Goal: Information Seeking & Learning: Check status

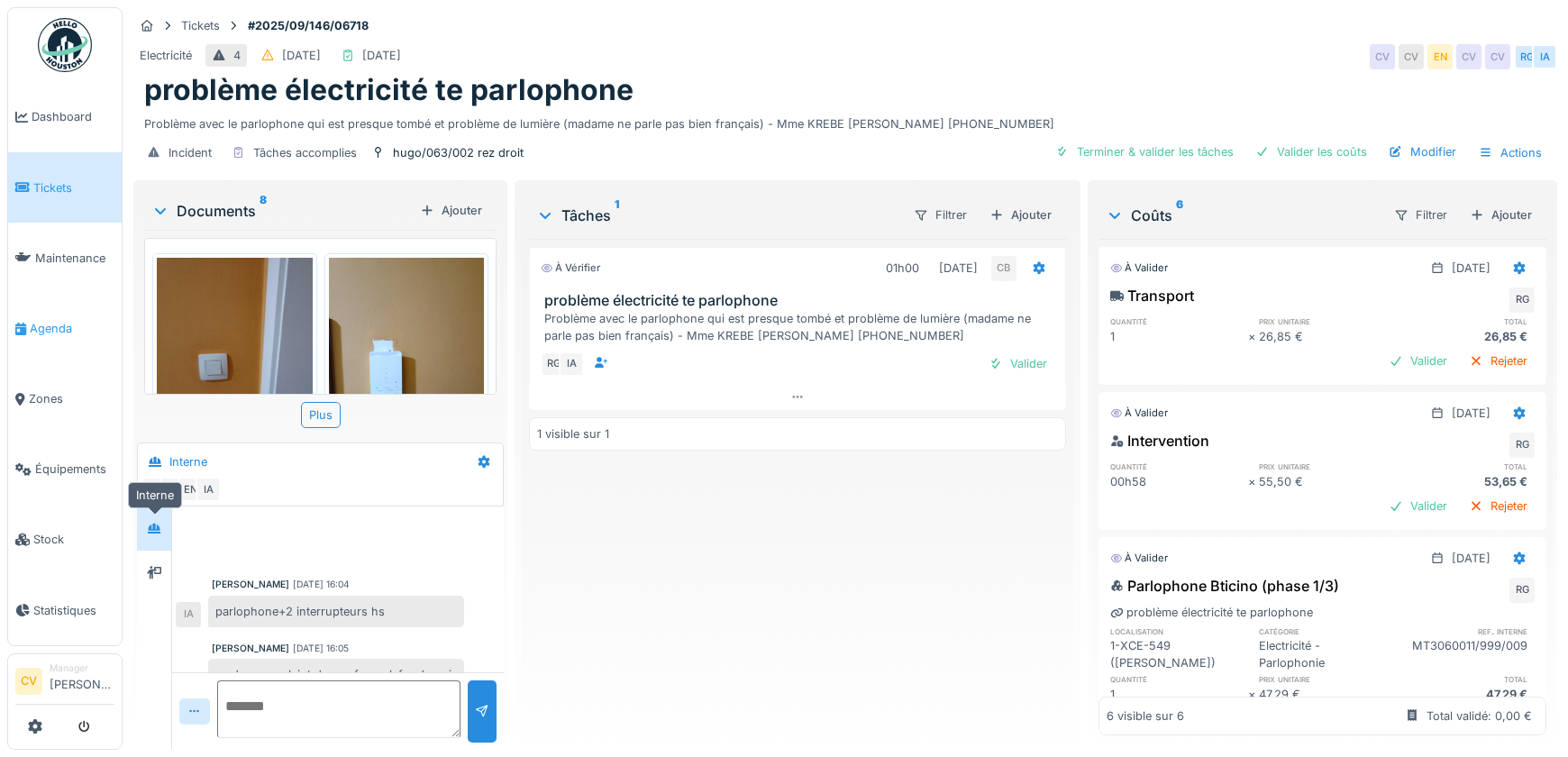
scroll to position [62, 0]
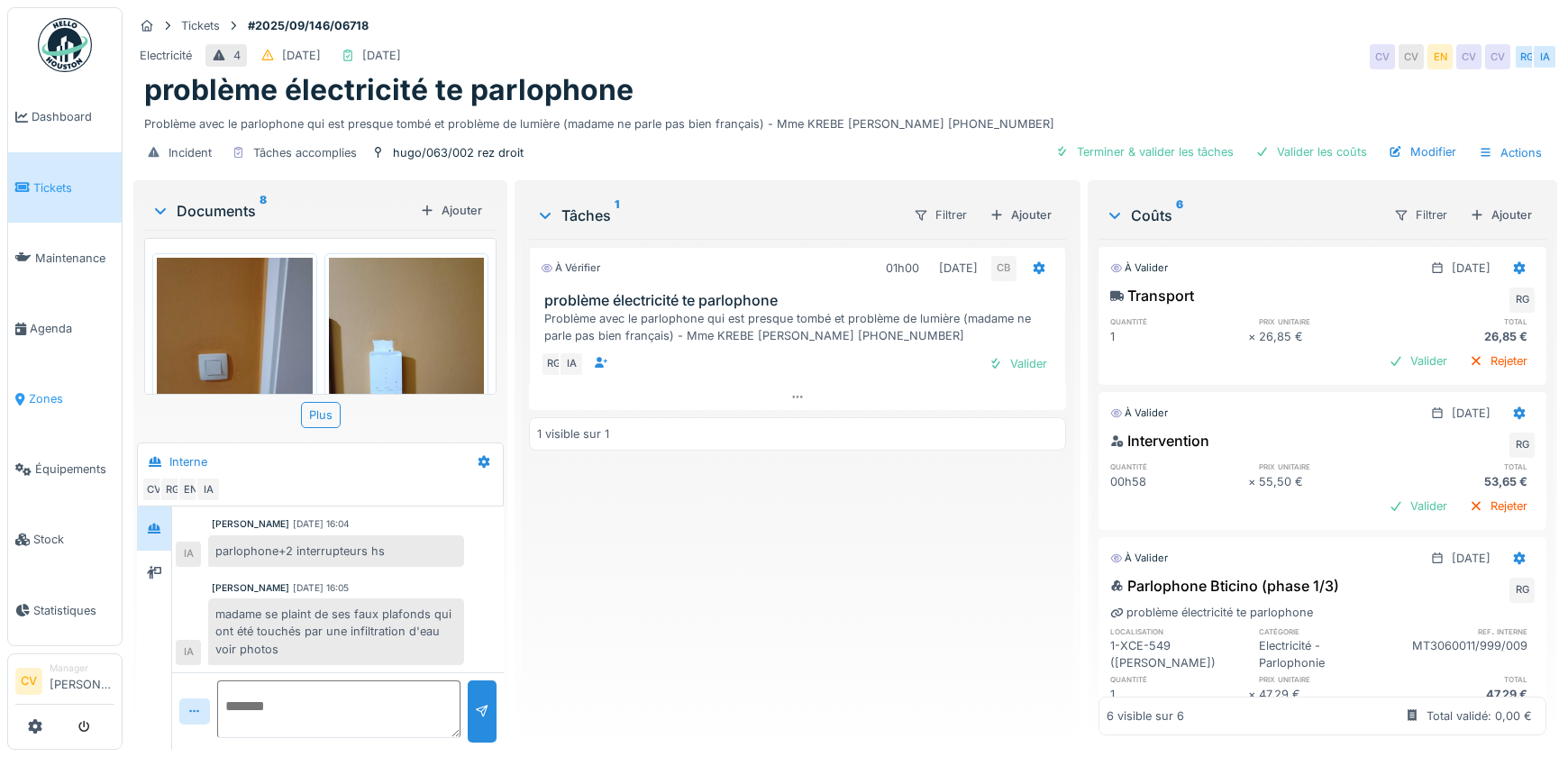
click at [45, 378] on link "Zones" at bounding box center [65, 399] width 113 height 70
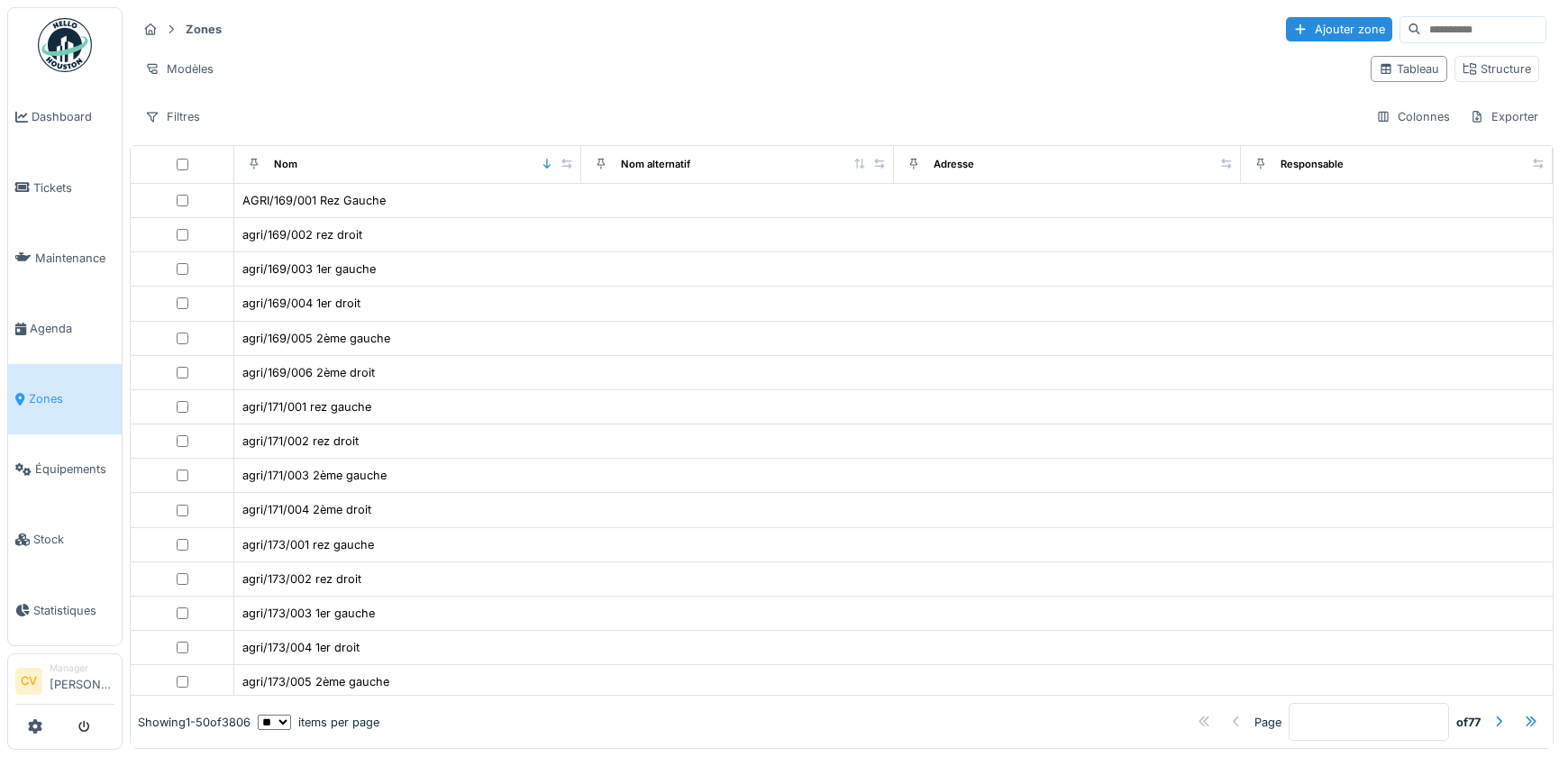
click at [1421, 35] on input at bounding box center [1483, 29] width 124 height 25
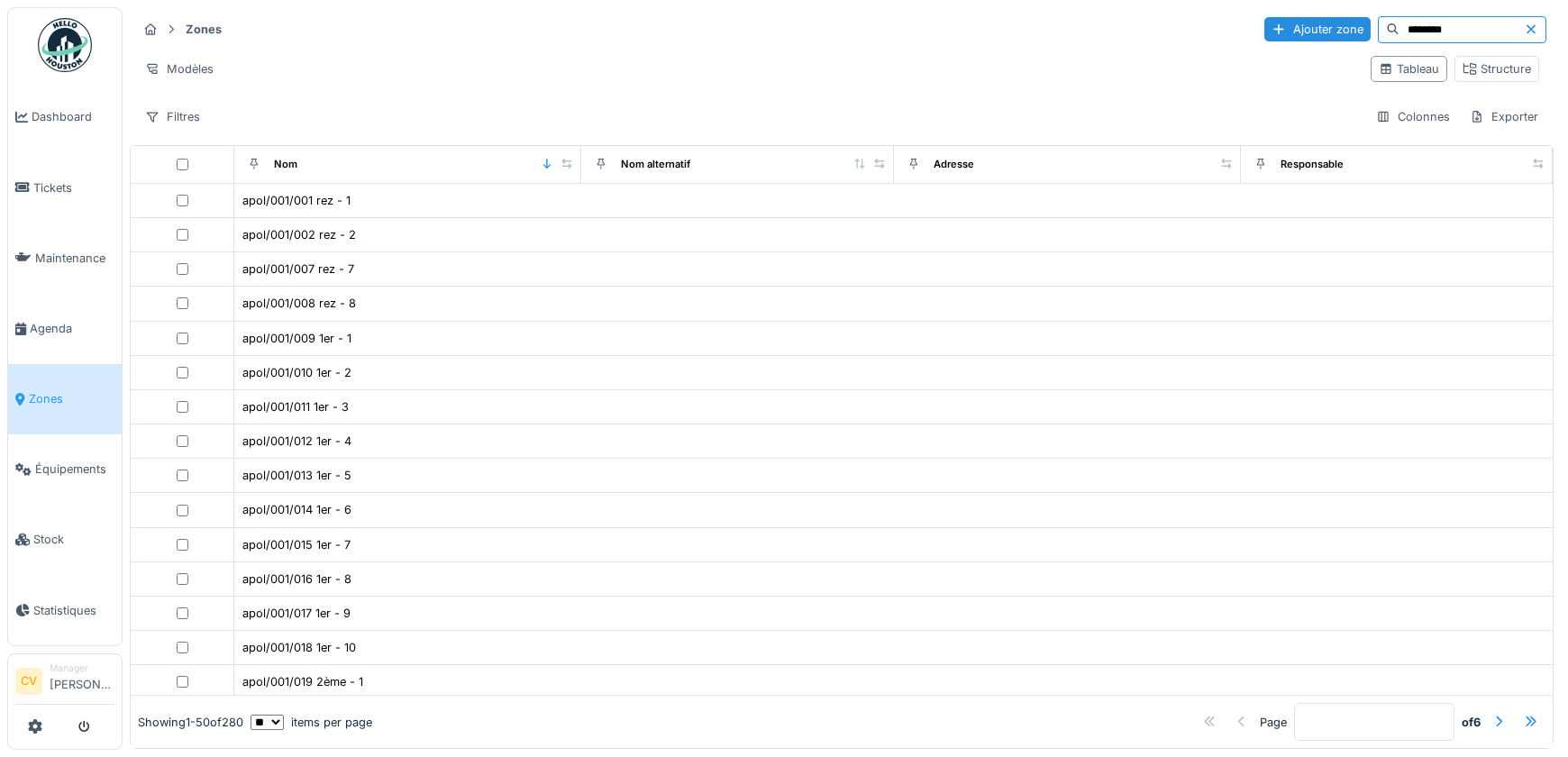
type input "********"
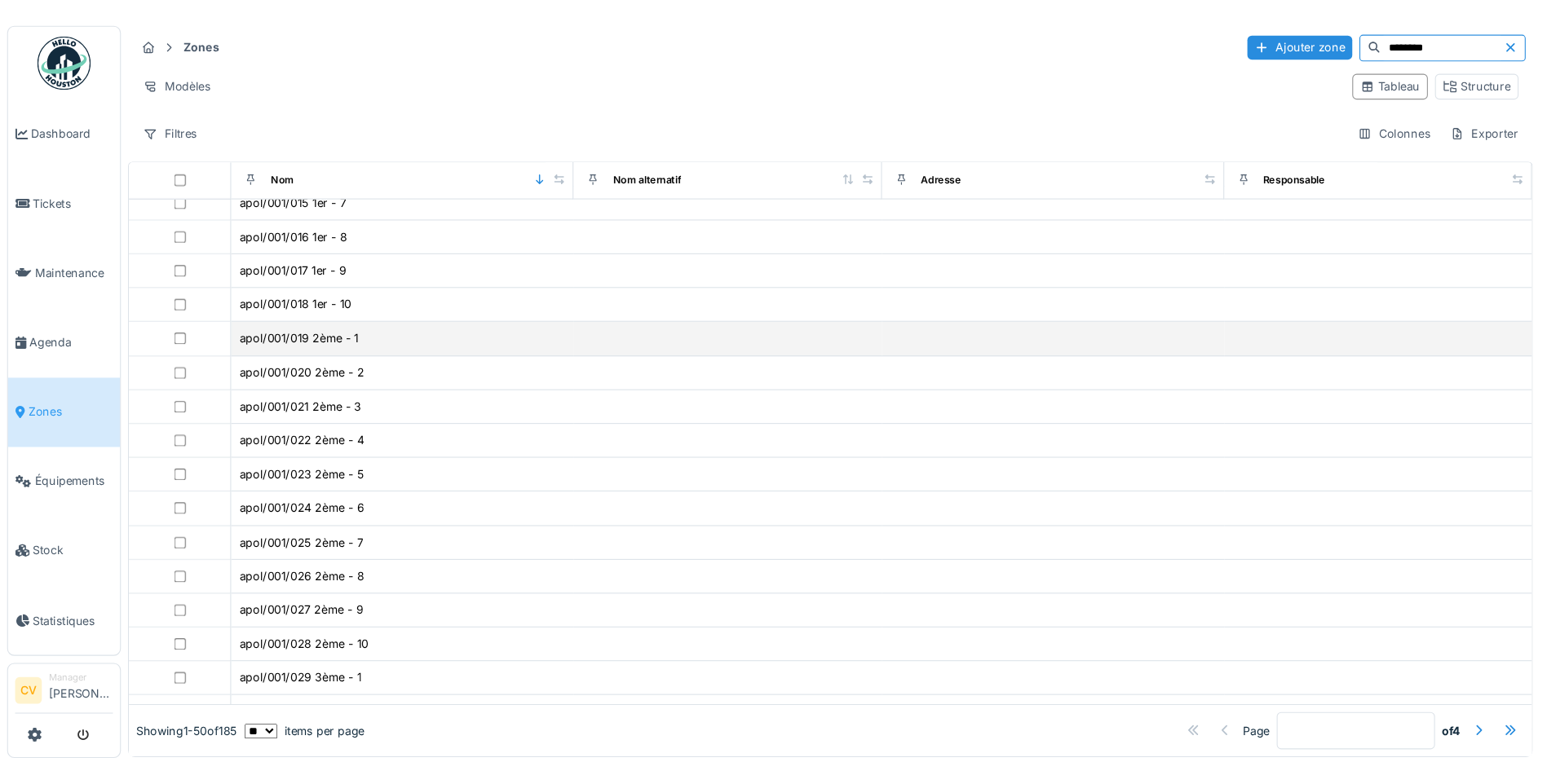
scroll to position [326, 0]
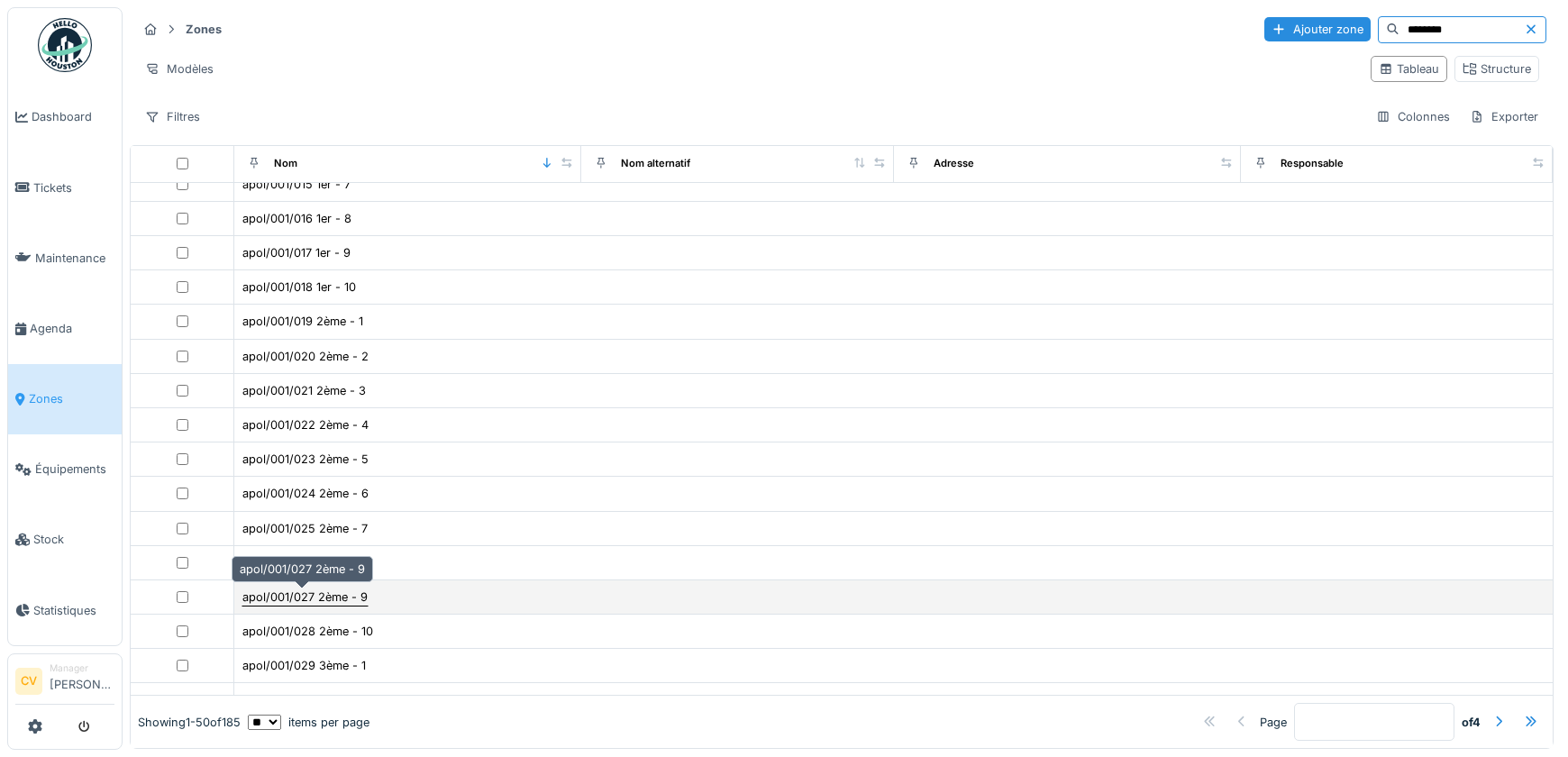
click at [327, 601] on div "apol/001/027 2ème - 9" at bounding box center [305, 596] width 125 height 17
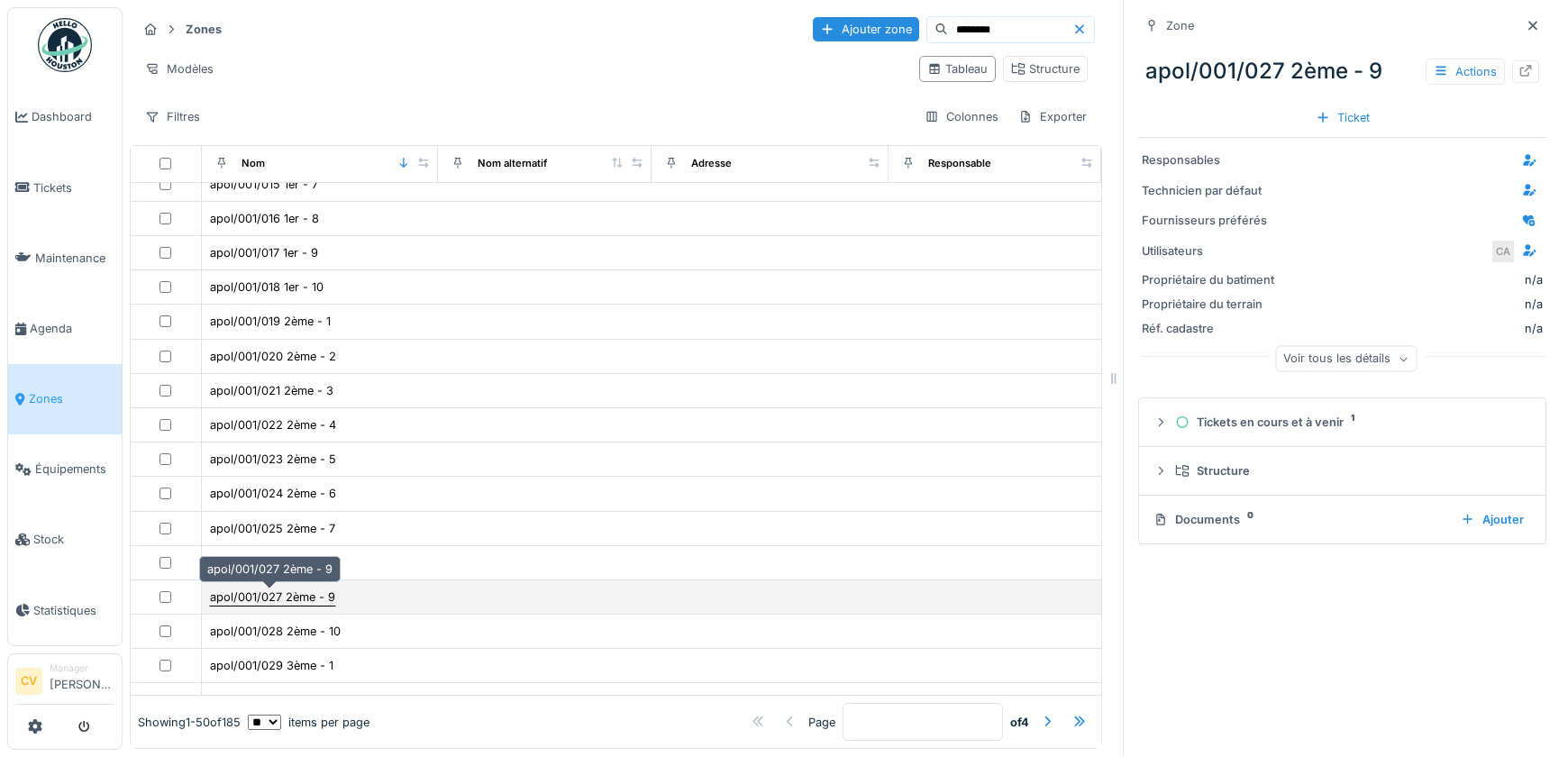
click at [297, 593] on div "apol/001/027 2ème - 9" at bounding box center [273, 596] width 125 height 17
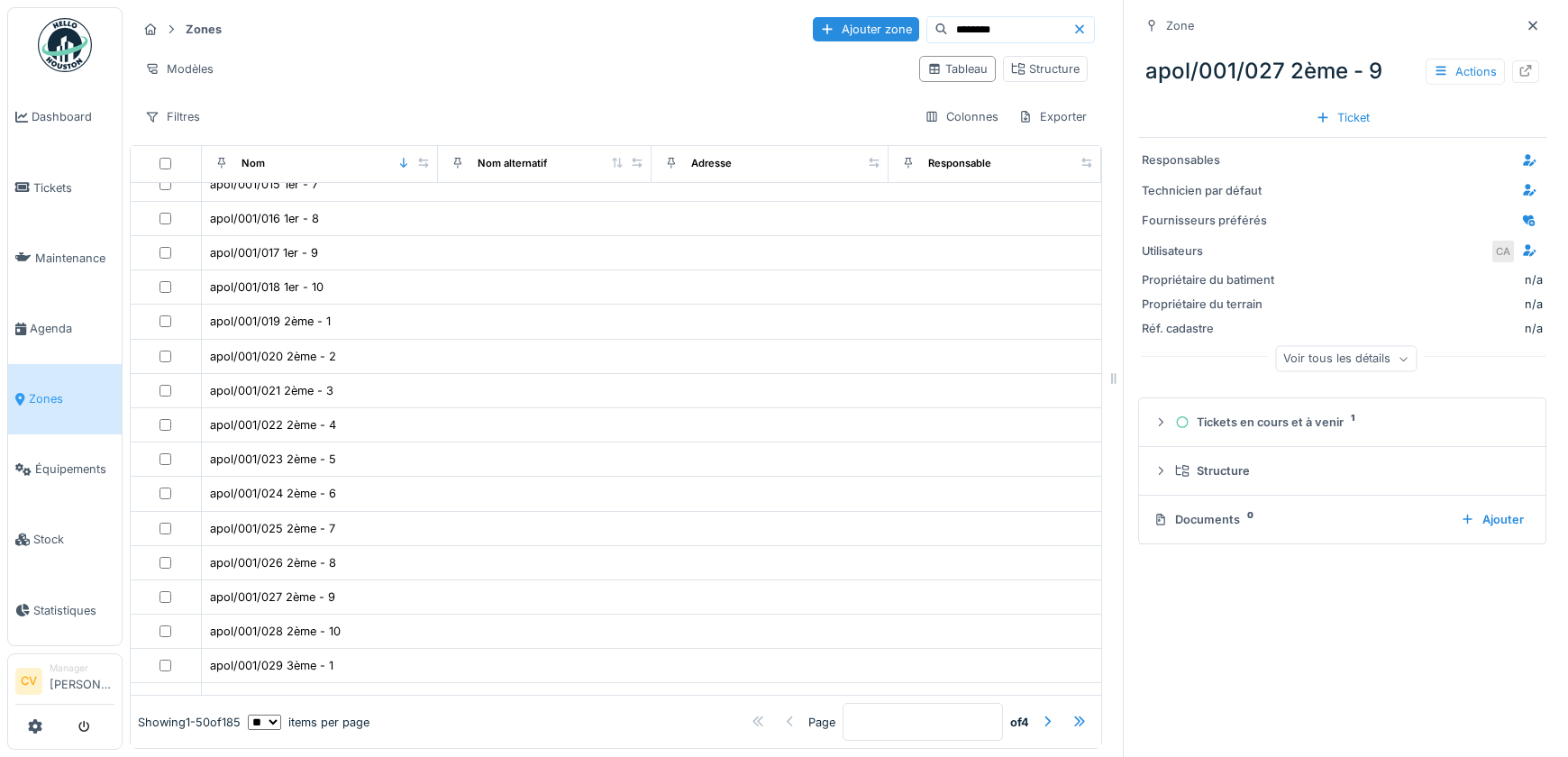
click at [1512, 65] on div at bounding box center [1525, 71] width 27 height 23
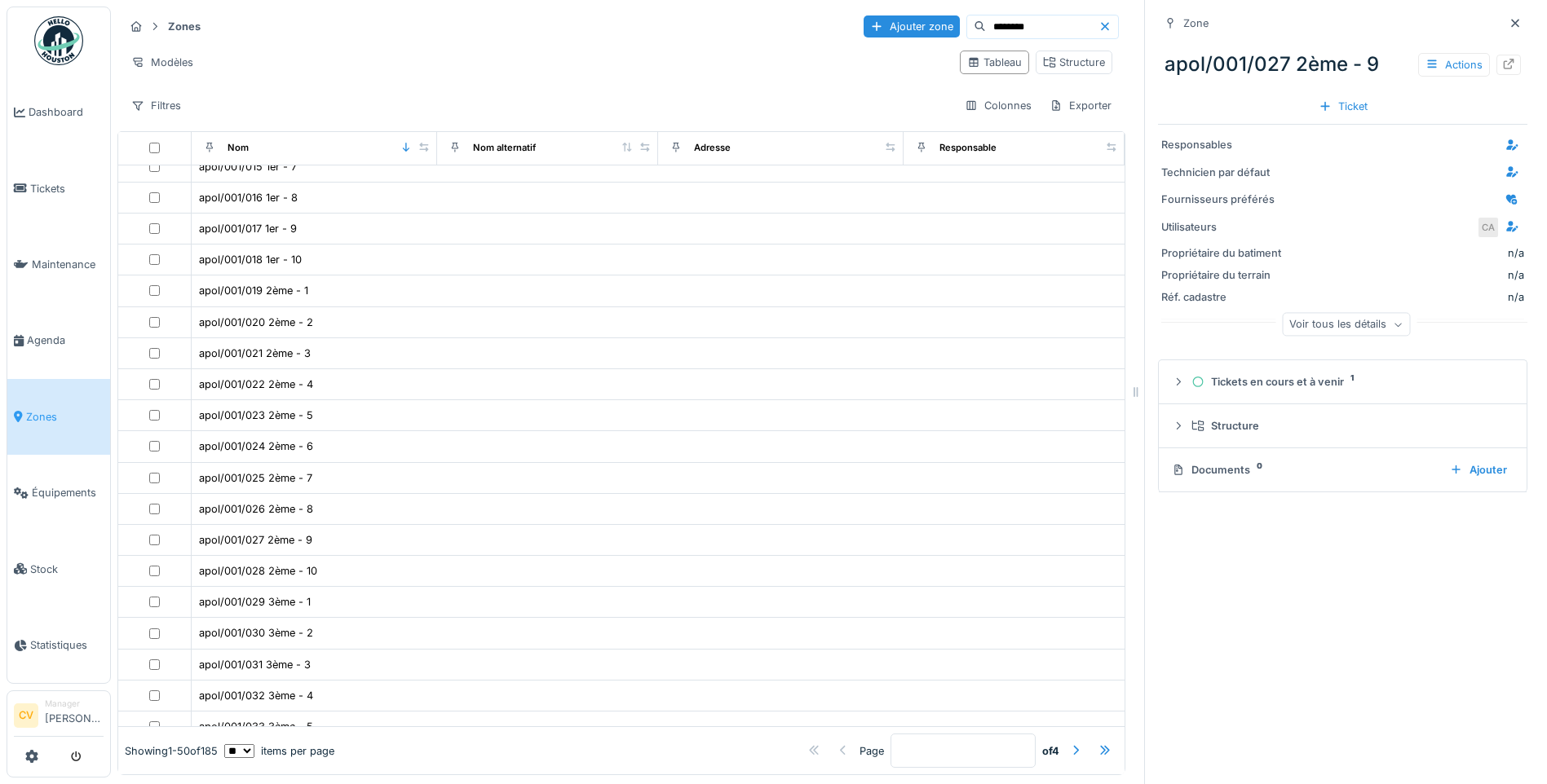
click at [57, 29] on img at bounding box center [58, 40] width 49 height 48
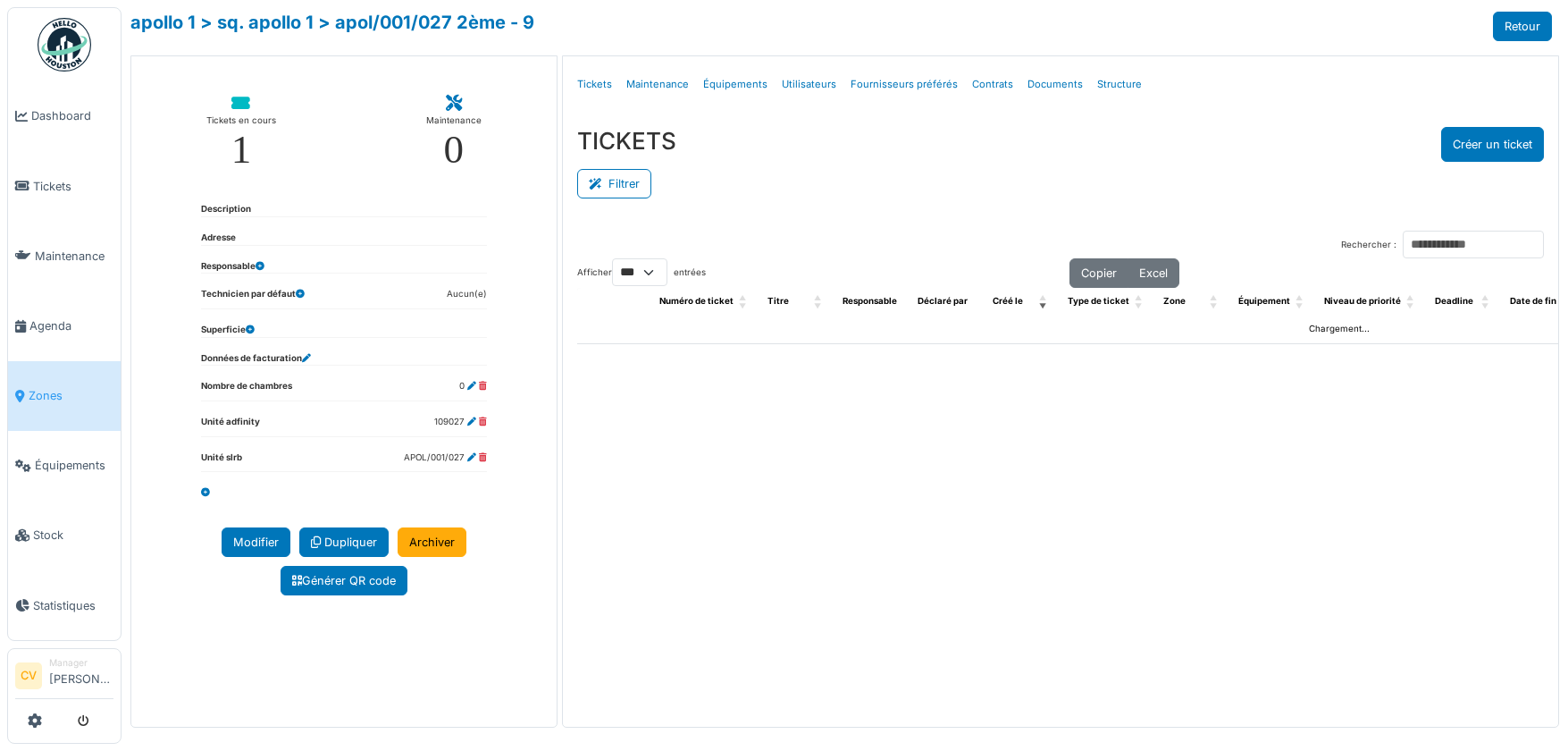
select select "***"
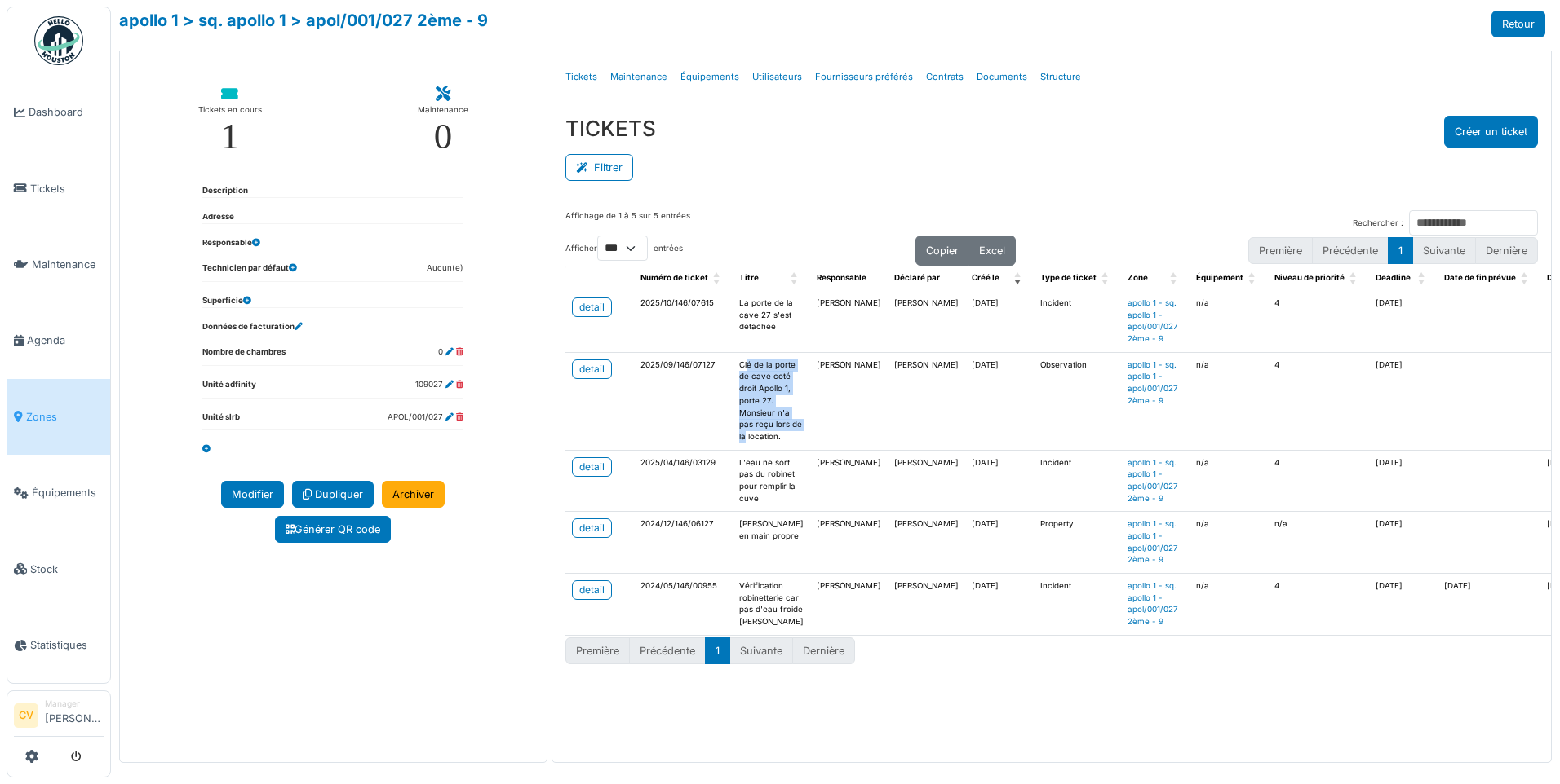
click at [758, 444] on td "Clé de la porte de cave coté droit Apollo 1, porte 27. Monsieur n'a pas reçu lo…" at bounding box center [771, 401] width 77 height 98
drag, startPoint x: 758, startPoint y: 444, endPoint x: 816, endPoint y: 430, distance: 59.7
click at [816, 430] on td "Emmanuelle Ndomandji" at bounding box center [849, 401] width 77 height 98
drag, startPoint x: 749, startPoint y: 312, endPoint x: 766, endPoint y: 427, distance: 116.2
click at [766, 427] on tbody "detail 2025/10/146/07615 La porte de la cave 27 s'est détachée Emmanuelle Ndoma…" at bounding box center [1274, 462] width 1419 height 344
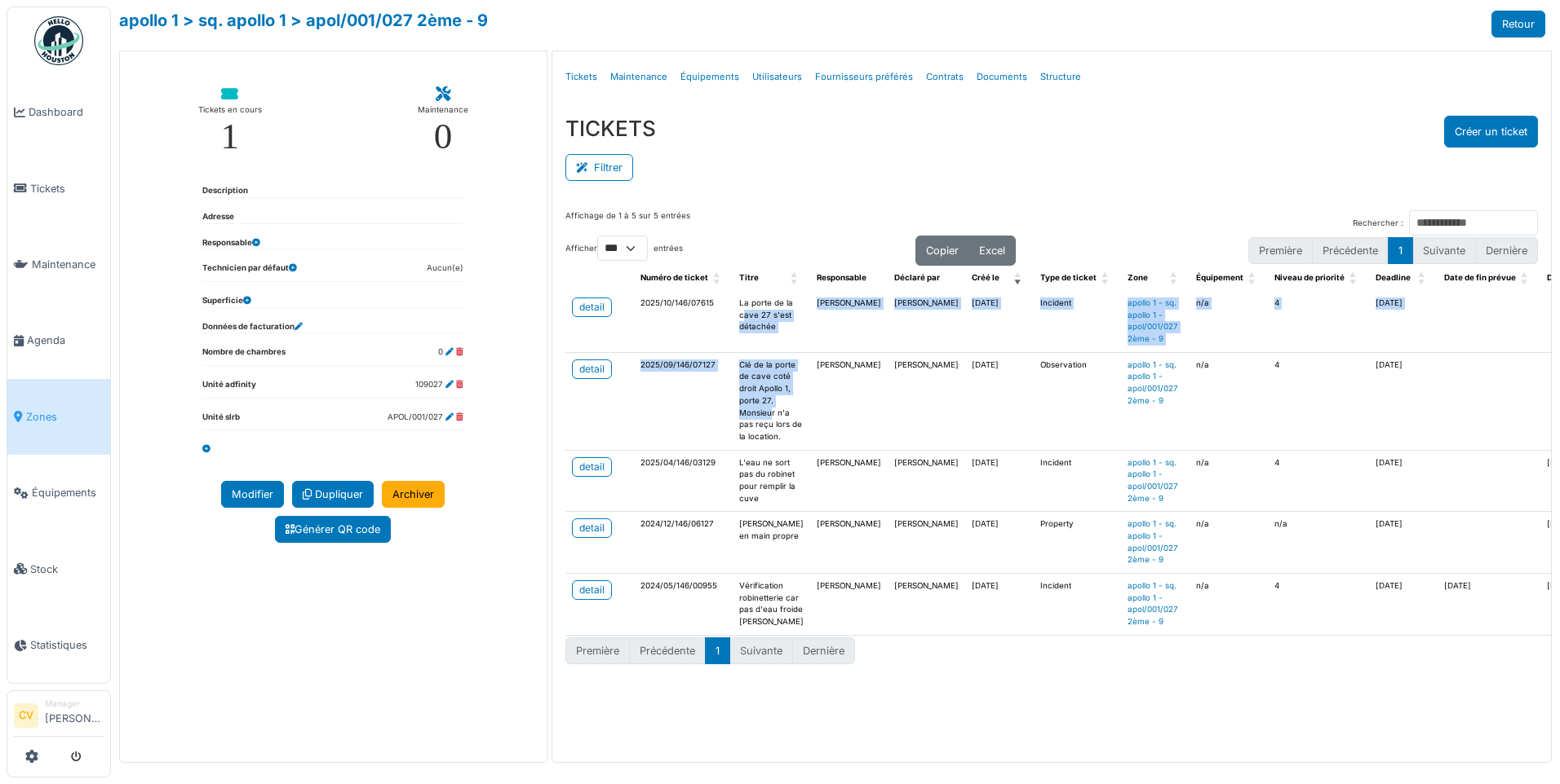
drag, startPoint x: 766, startPoint y: 427, endPoint x: 796, endPoint y: 428, distance: 30.0
click at [811, 428] on td "Emmanuelle Ndomandji" at bounding box center [849, 401] width 77 height 98
drag, startPoint x: 763, startPoint y: 304, endPoint x: 768, endPoint y: 317, distance: 13.9
click at [768, 317] on td "La porte de la cave 27 s'est détachée" at bounding box center [771, 322] width 77 height 61
drag, startPoint x: 768, startPoint y: 317, endPoint x: 777, endPoint y: 394, distance: 77.5
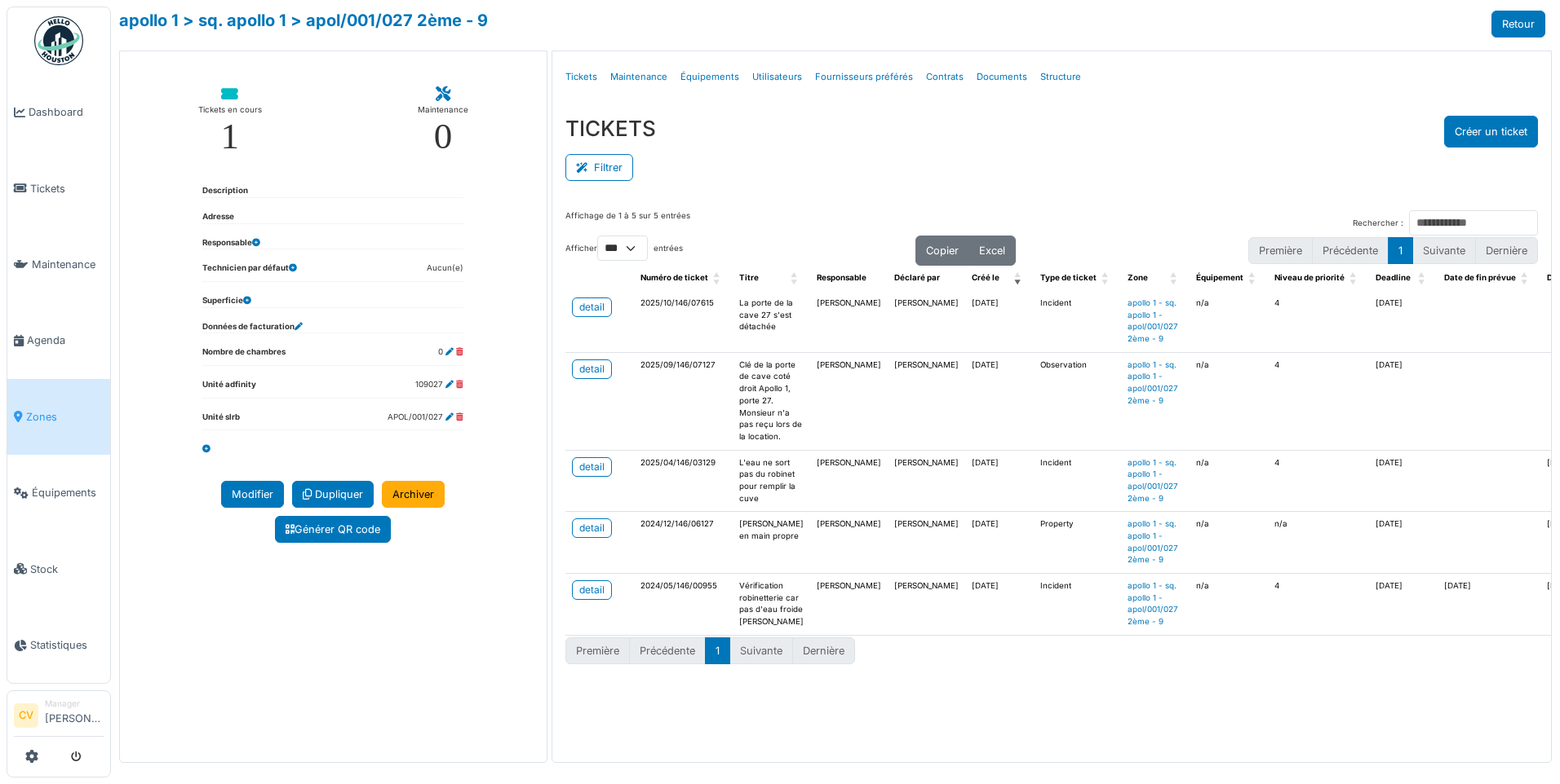
click at [777, 394] on td "Clé de la porte de cave coté droit Apollo 1, porte 27. Monsieur n'a pas reçu lo…" at bounding box center [771, 401] width 77 height 98
drag, startPoint x: 747, startPoint y: 367, endPoint x: 752, endPoint y: 388, distance: 21.6
click at [752, 388] on td "Clé de la porte de cave coté droit Apollo 1, porte 27. Monsieur n'a pas reçu lo…" at bounding box center [771, 401] width 77 height 98
drag, startPoint x: 752, startPoint y: 388, endPoint x: 767, endPoint y: 453, distance: 66.7
click at [767, 450] on td "Clé de la porte de cave coté droit Apollo 1, porte 27. Monsieur n'a pas reçu lo…" at bounding box center [771, 401] width 77 height 98
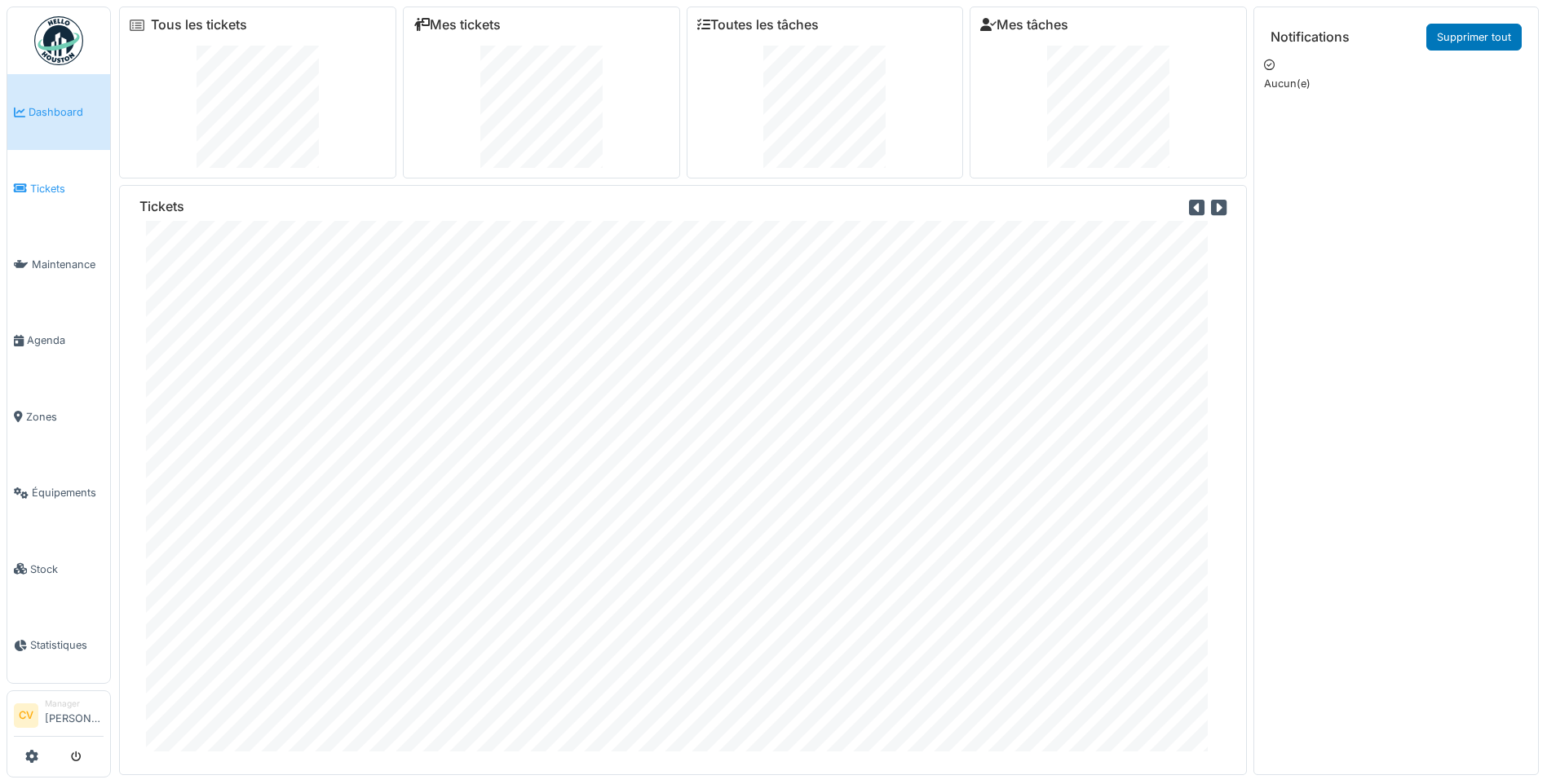
click at [40, 193] on span "Tickets" at bounding box center [67, 189] width 74 height 15
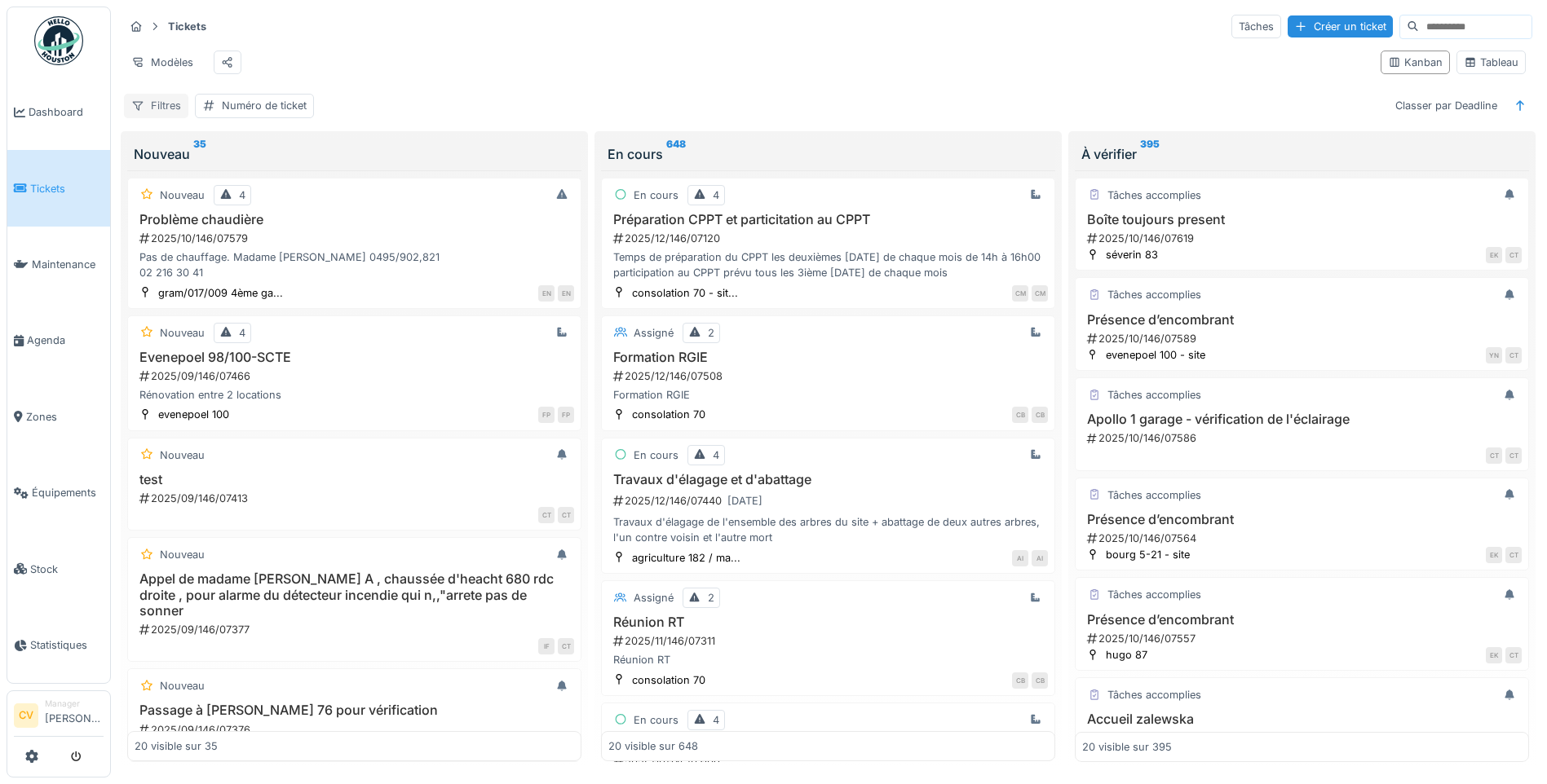
click at [171, 118] on div "Filtres" at bounding box center [156, 105] width 65 height 23
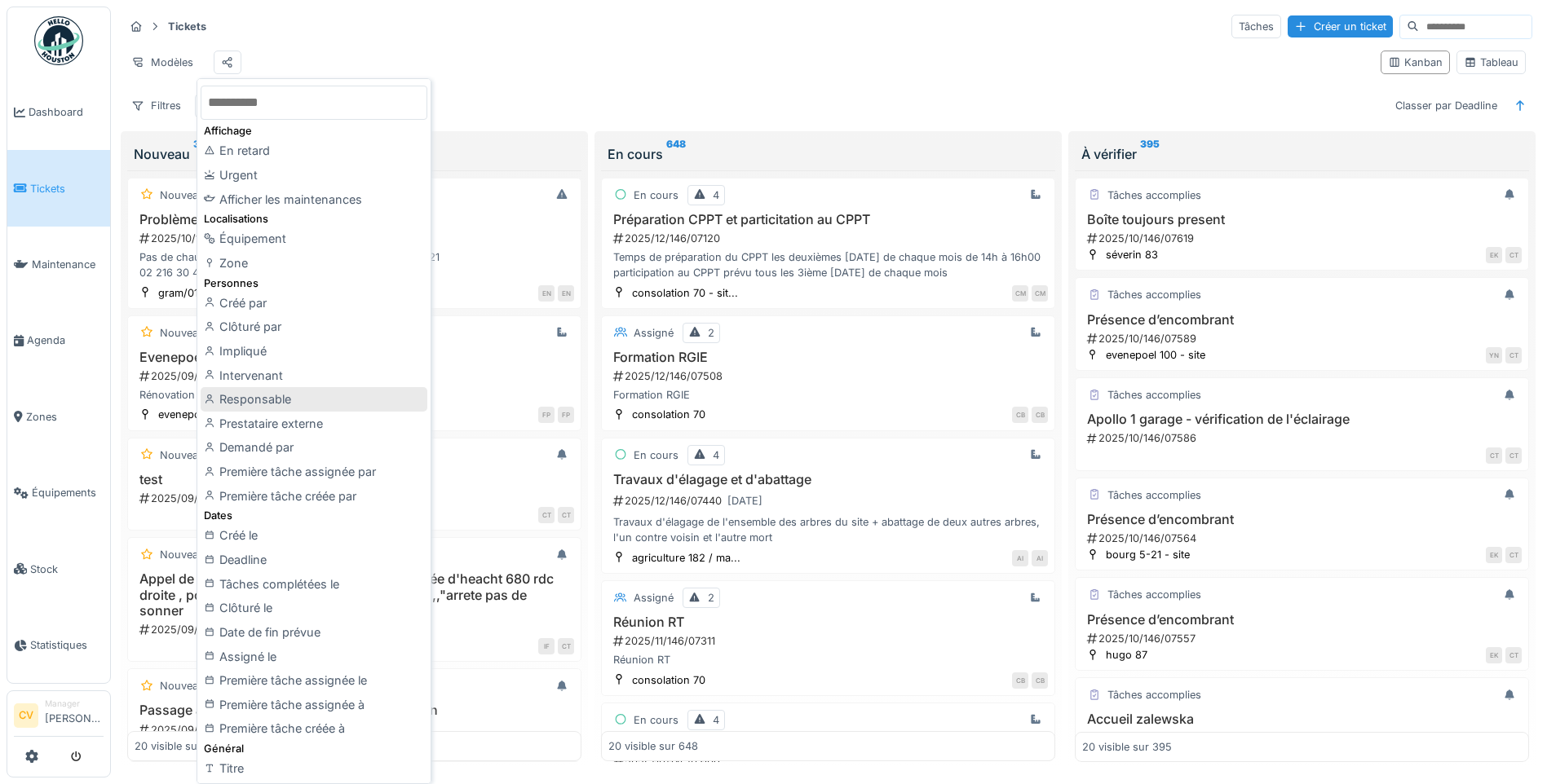
click at [345, 400] on div "Responsable" at bounding box center [314, 399] width 226 height 24
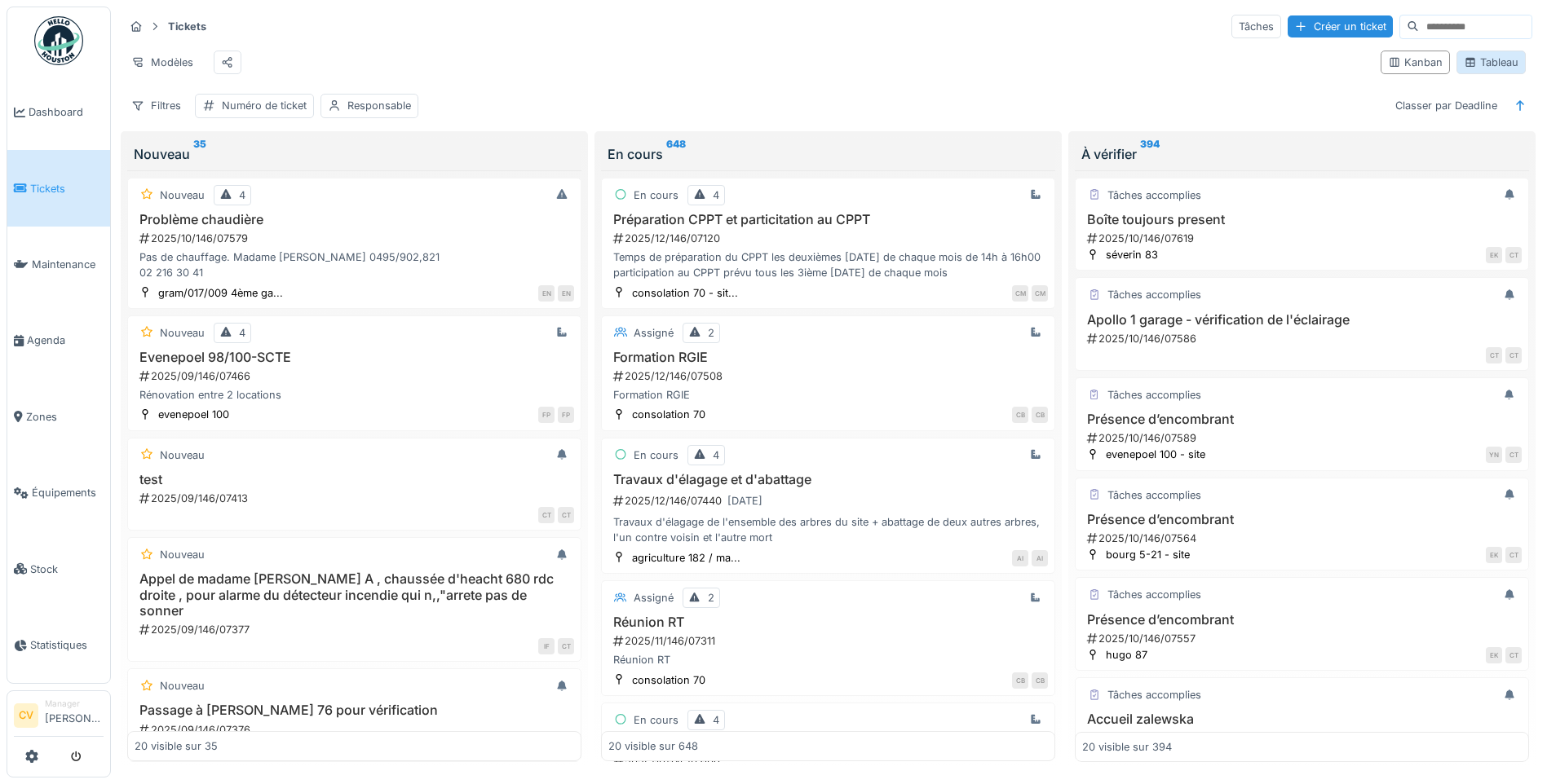
click at [1470, 70] on div "Tableau" at bounding box center [1491, 62] width 55 height 15
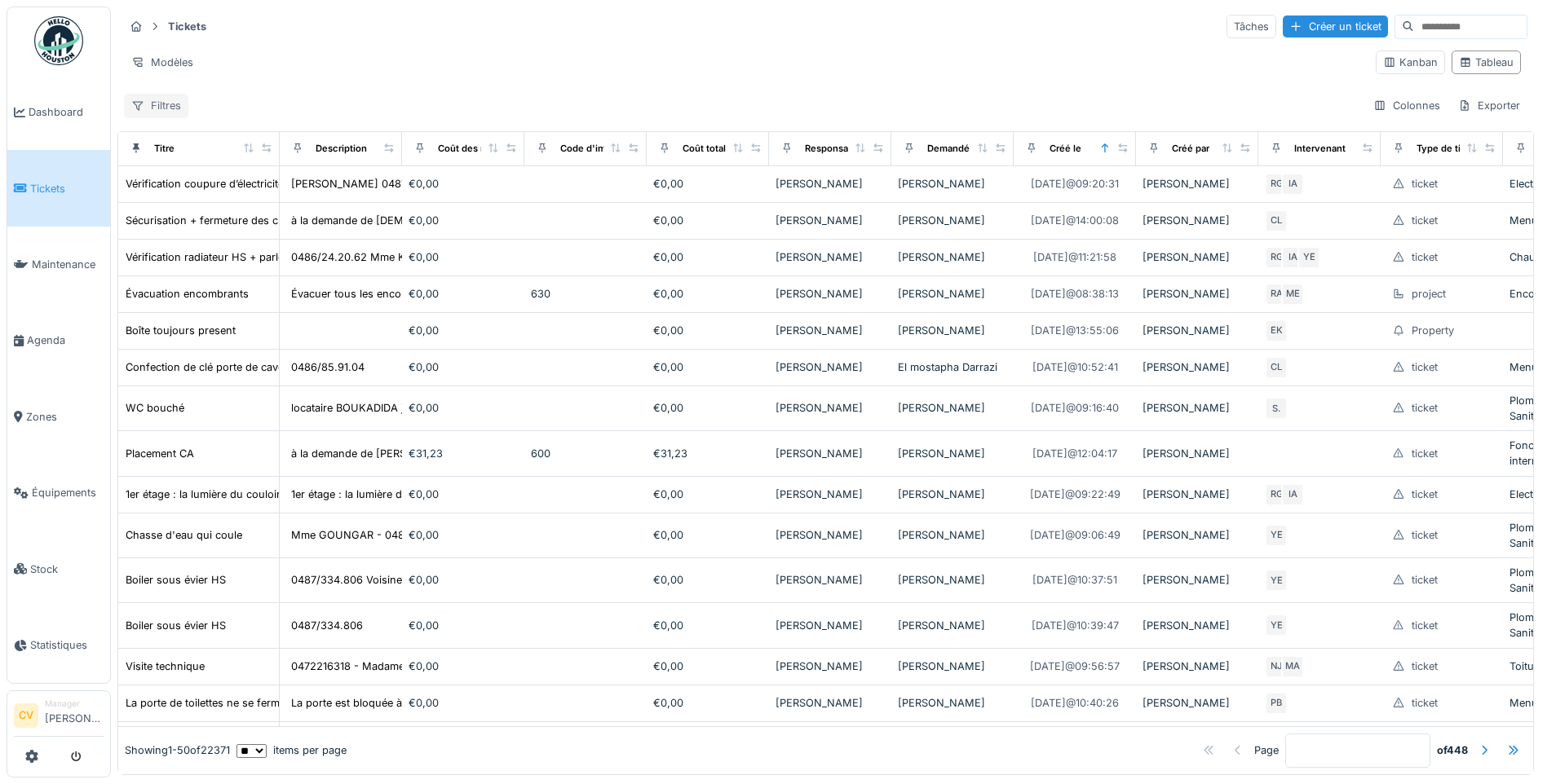
click at [155, 110] on div "Filtres" at bounding box center [156, 105] width 65 height 23
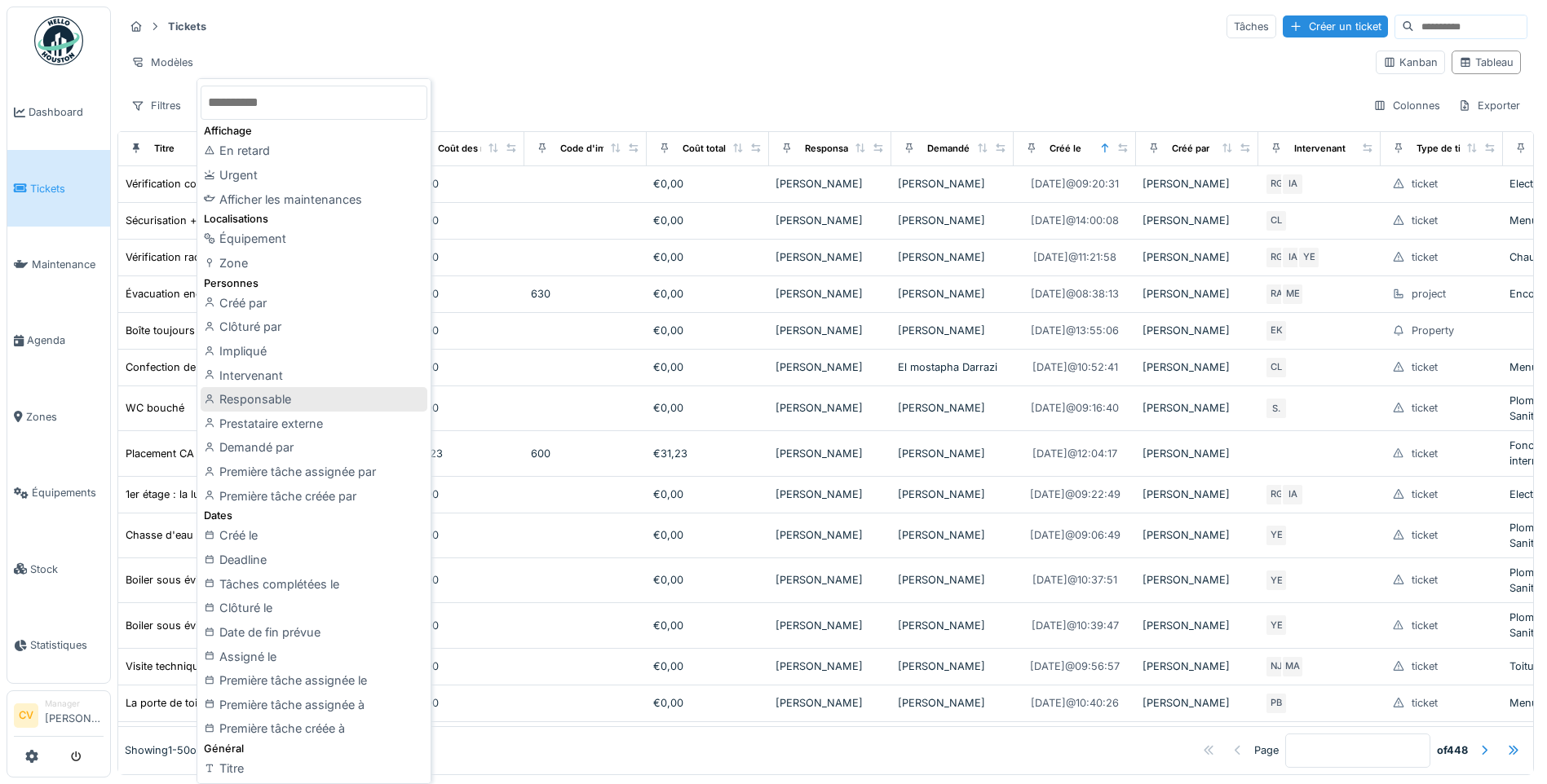
click at [252, 390] on div "Responsable" at bounding box center [314, 399] width 226 height 24
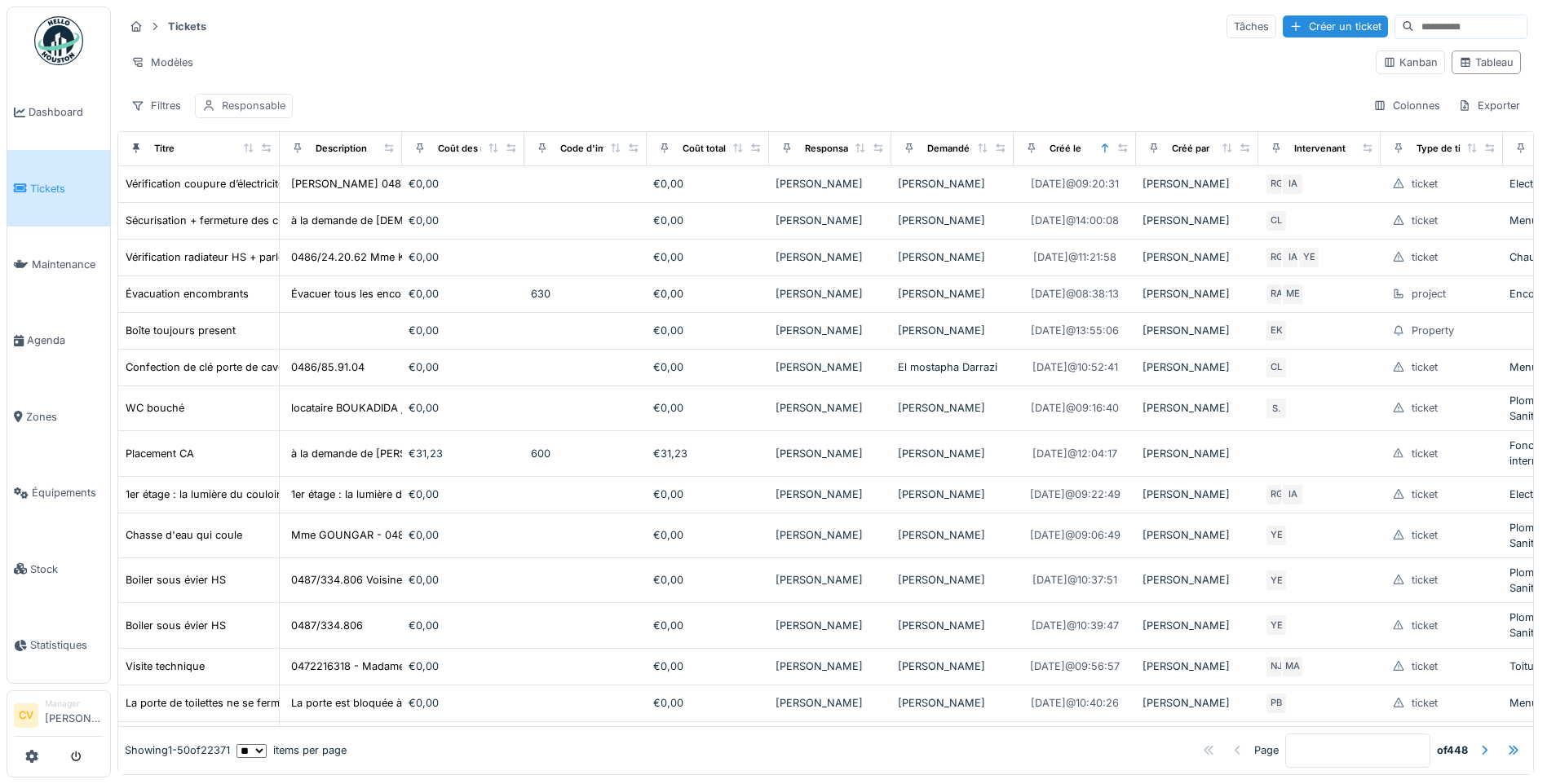
click at [263, 114] on div "Responsable" at bounding box center [243, 105] width 98 height 23
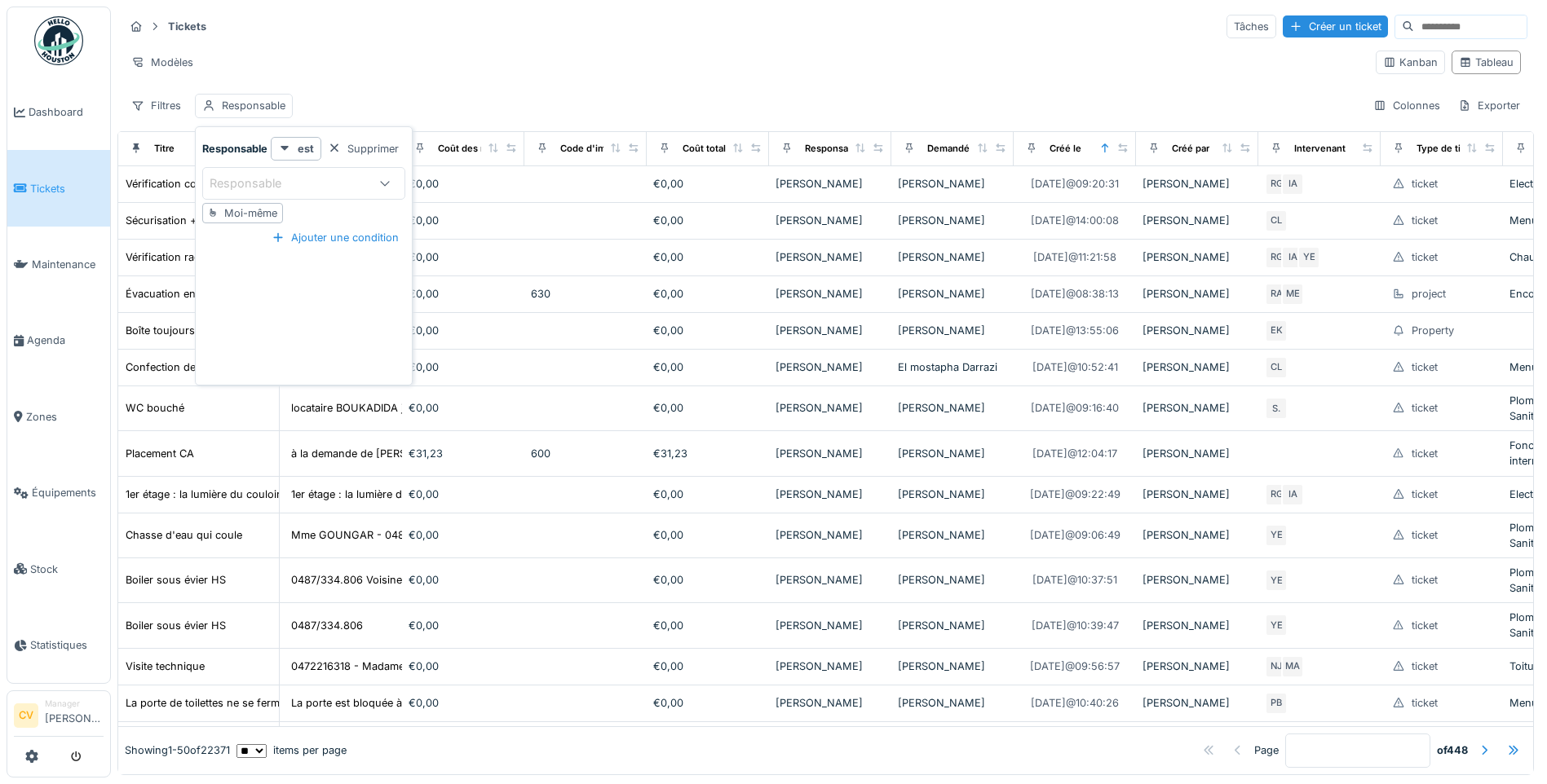
click at [402, 190] on div at bounding box center [385, 183] width 40 height 31
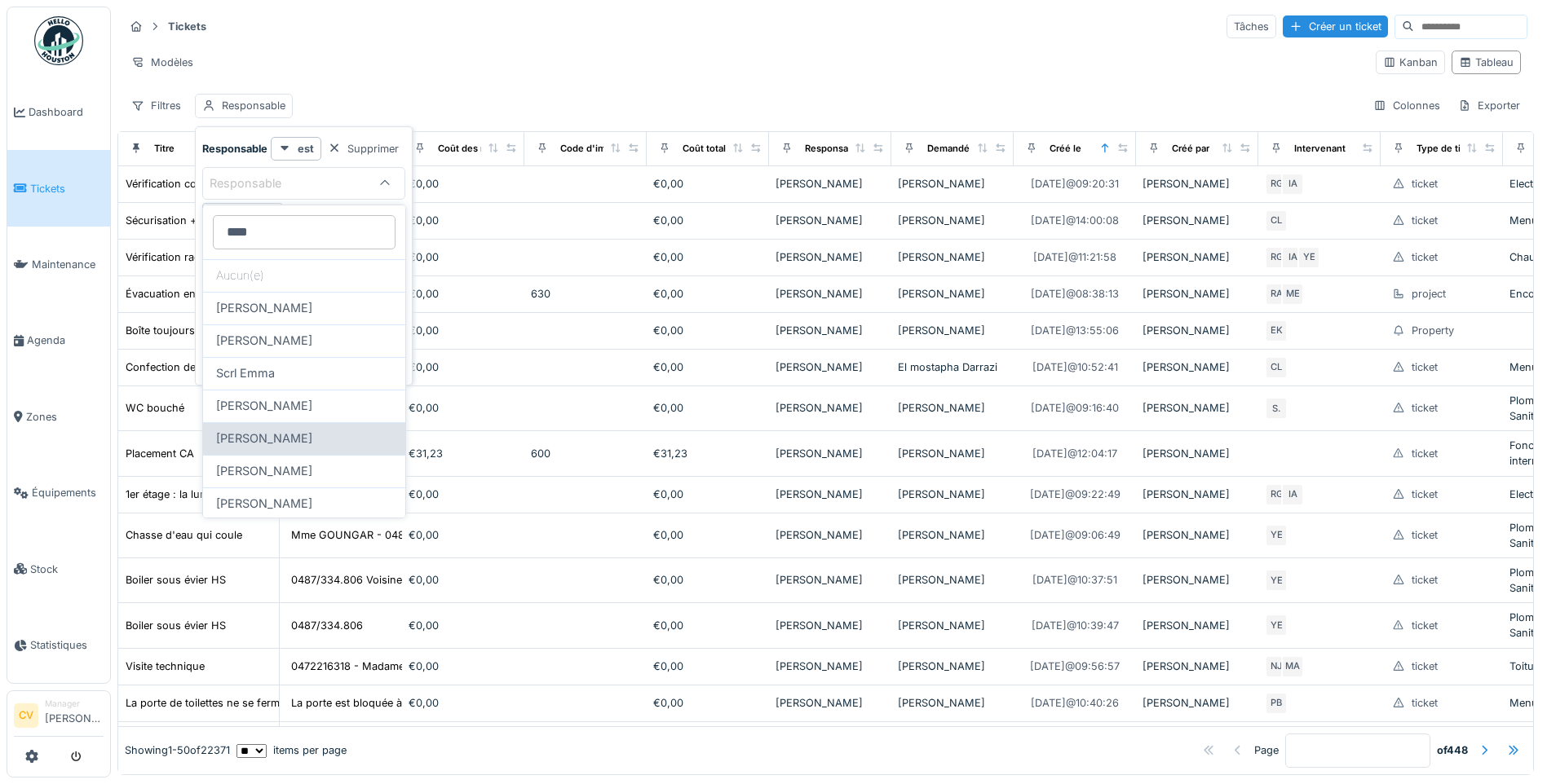
scroll to position [65, 0]
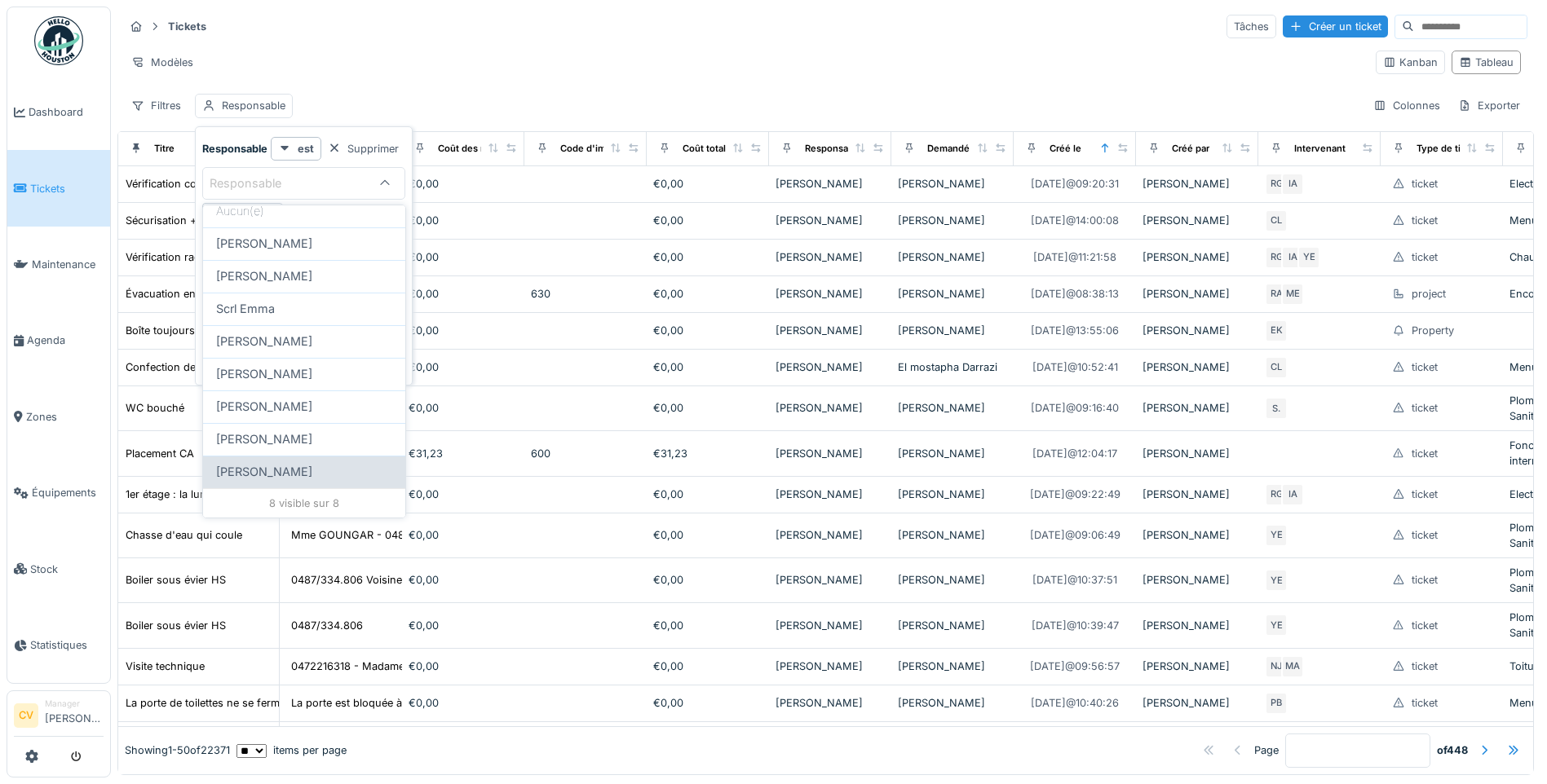
type input "****"
click at [353, 467] on div "Emmanuelle Ndomandji" at bounding box center [305, 472] width 176 height 18
type input "*****"
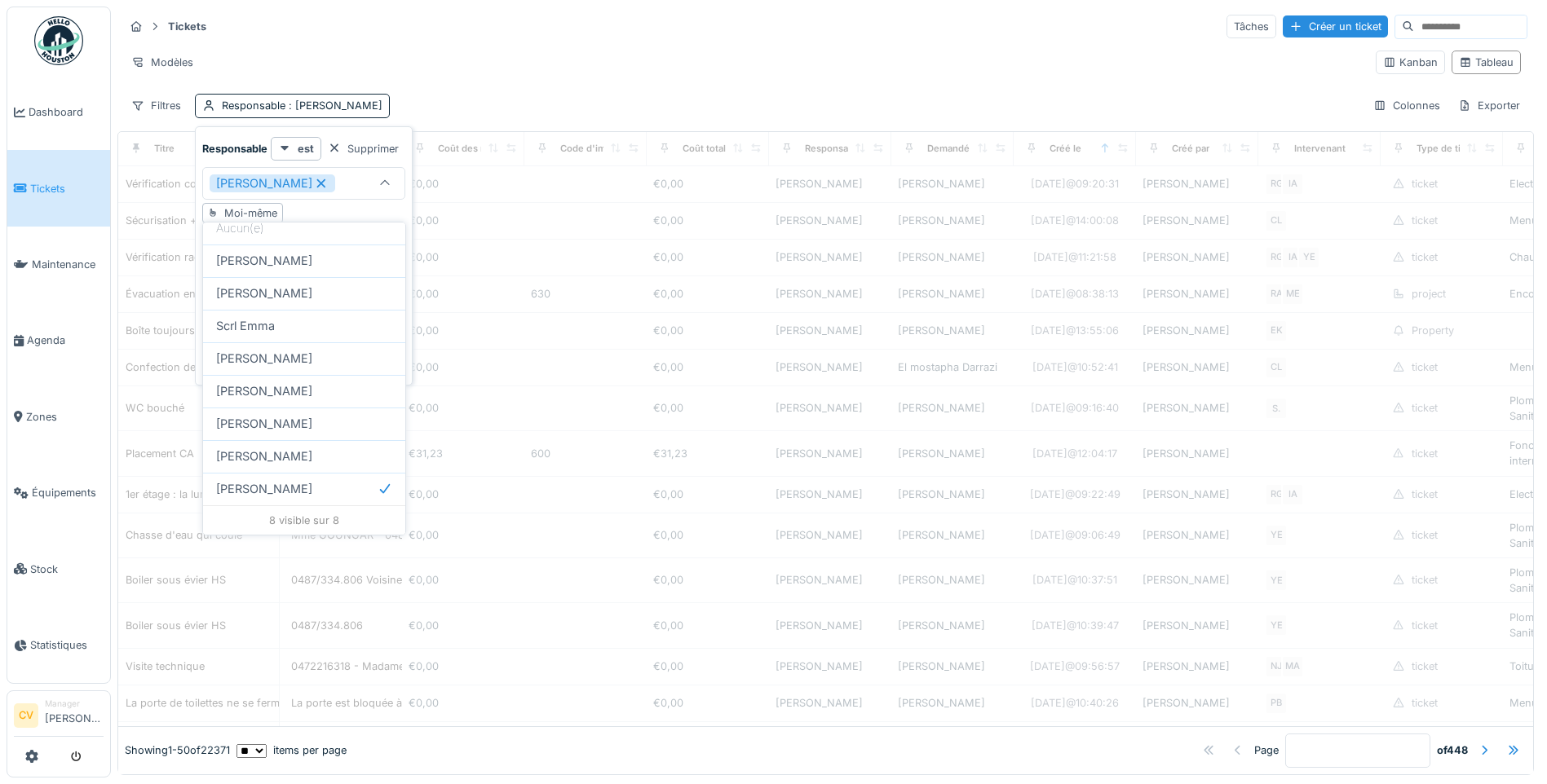
click at [494, 89] on div "Tickets Tâches Créer un ticket Modèles Kanban Tableau Filtres Responsable : Emm…" at bounding box center [826, 66] width 1417 height 119
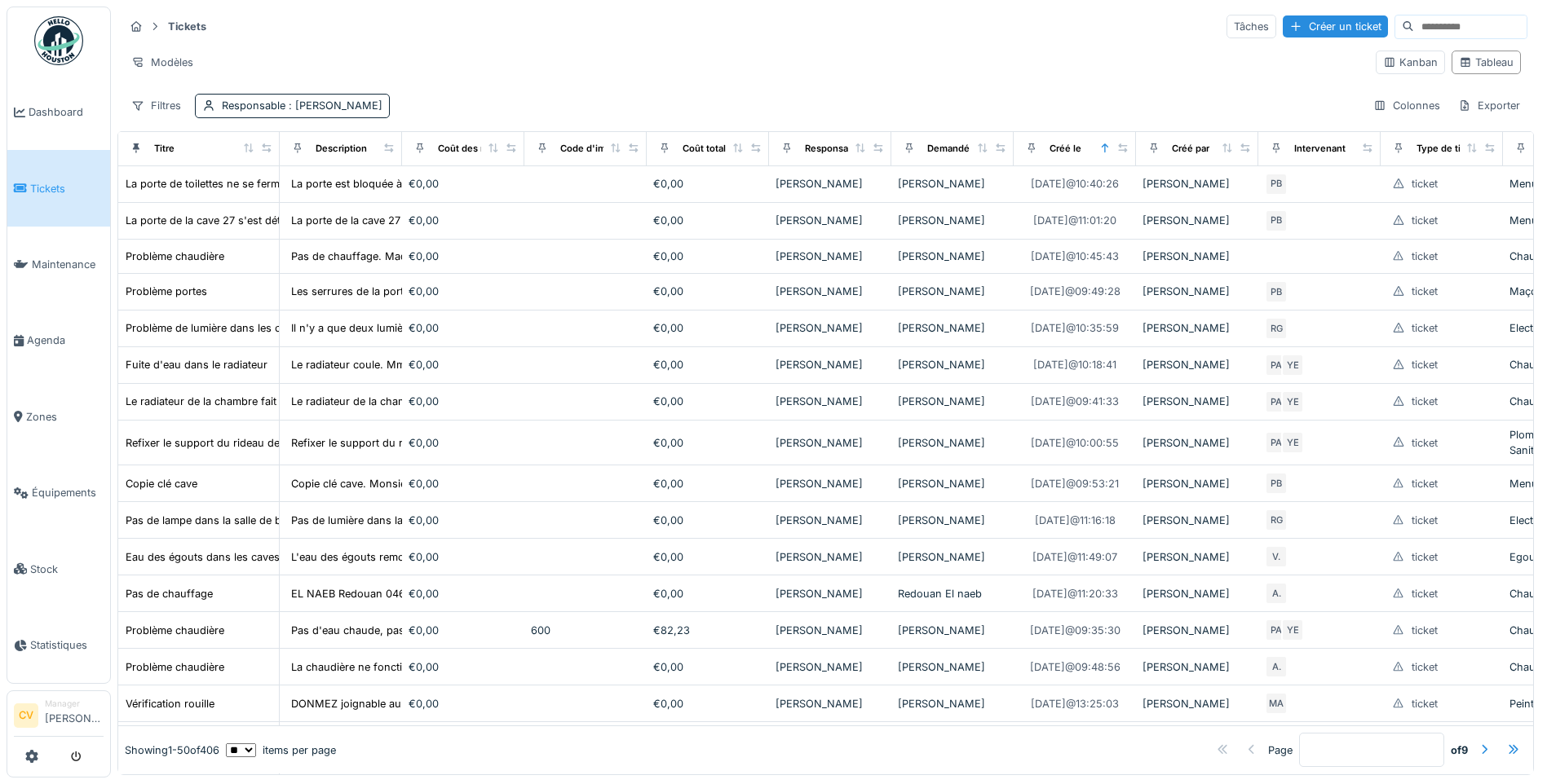
click at [190, 110] on div "Filtres Responsable : Emmanuelle Ndomandji" at bounding box center [257, 105] width 266 height 23
click at [181, 110] on div "Filtres" at bounding box center [156, 105] width 65 height 23
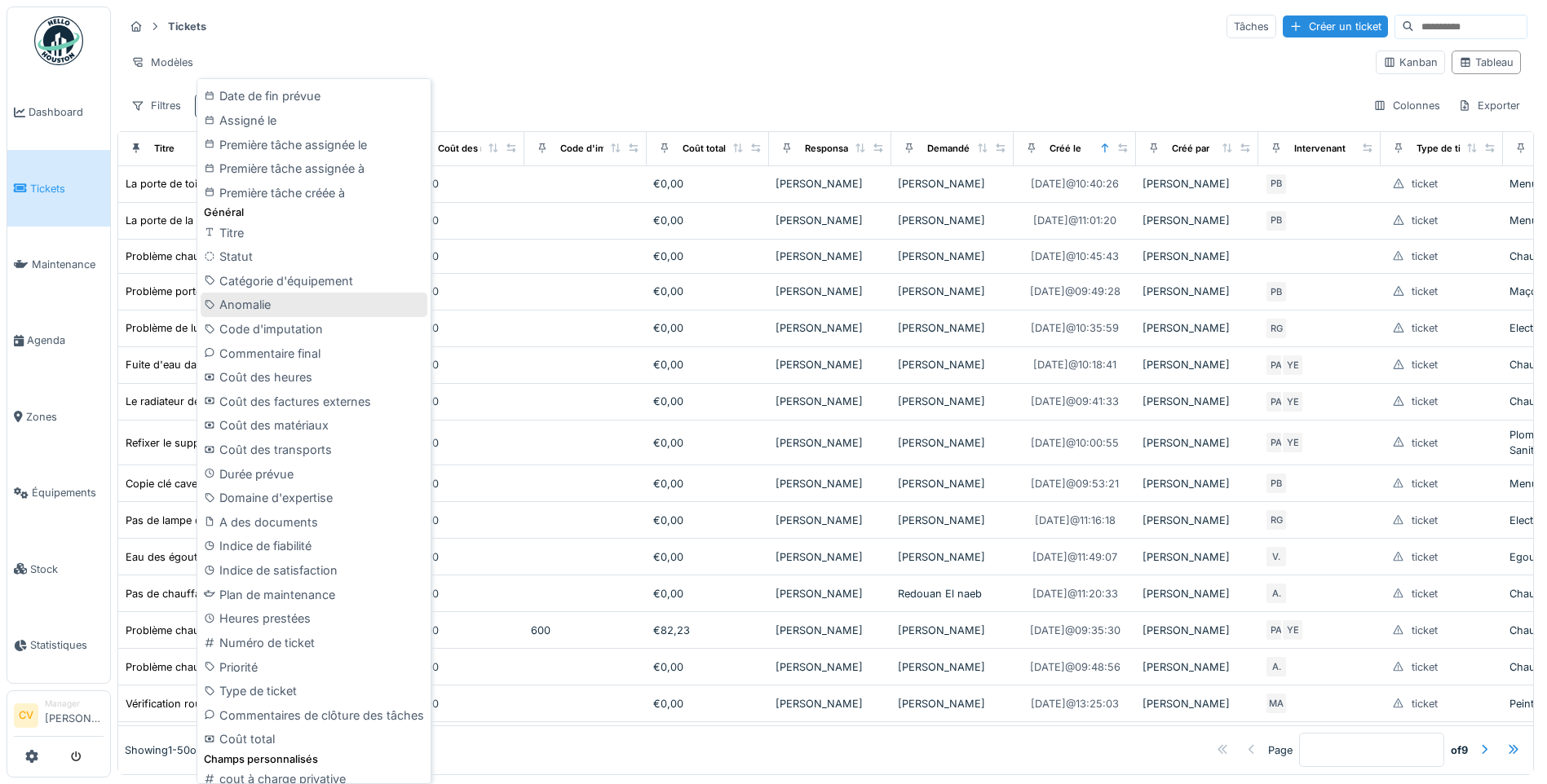
scroll to position [524, 0]
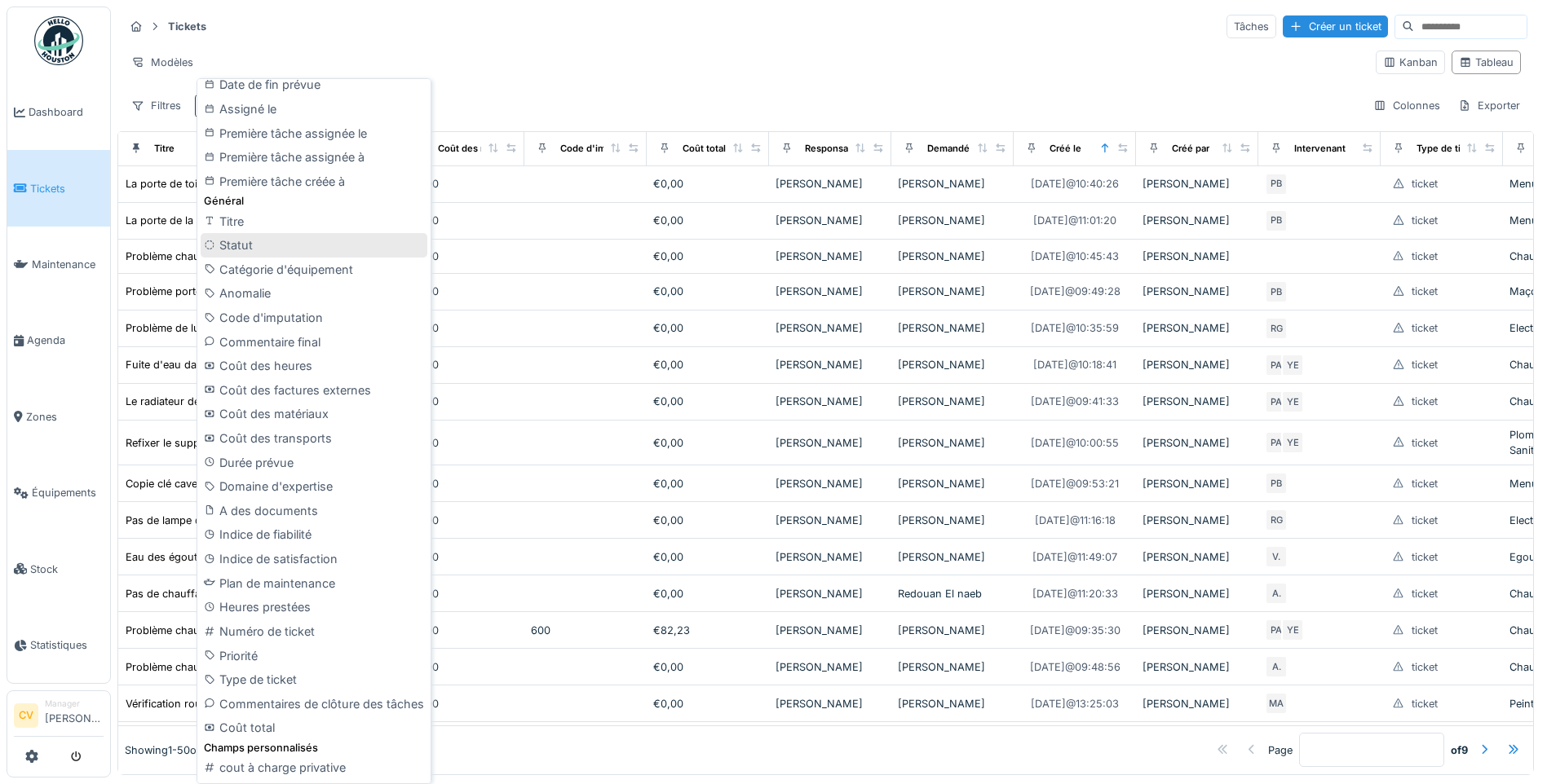
click at [288, 251] on div "Statut" at bounding box center [314, 245] width 226 height 24
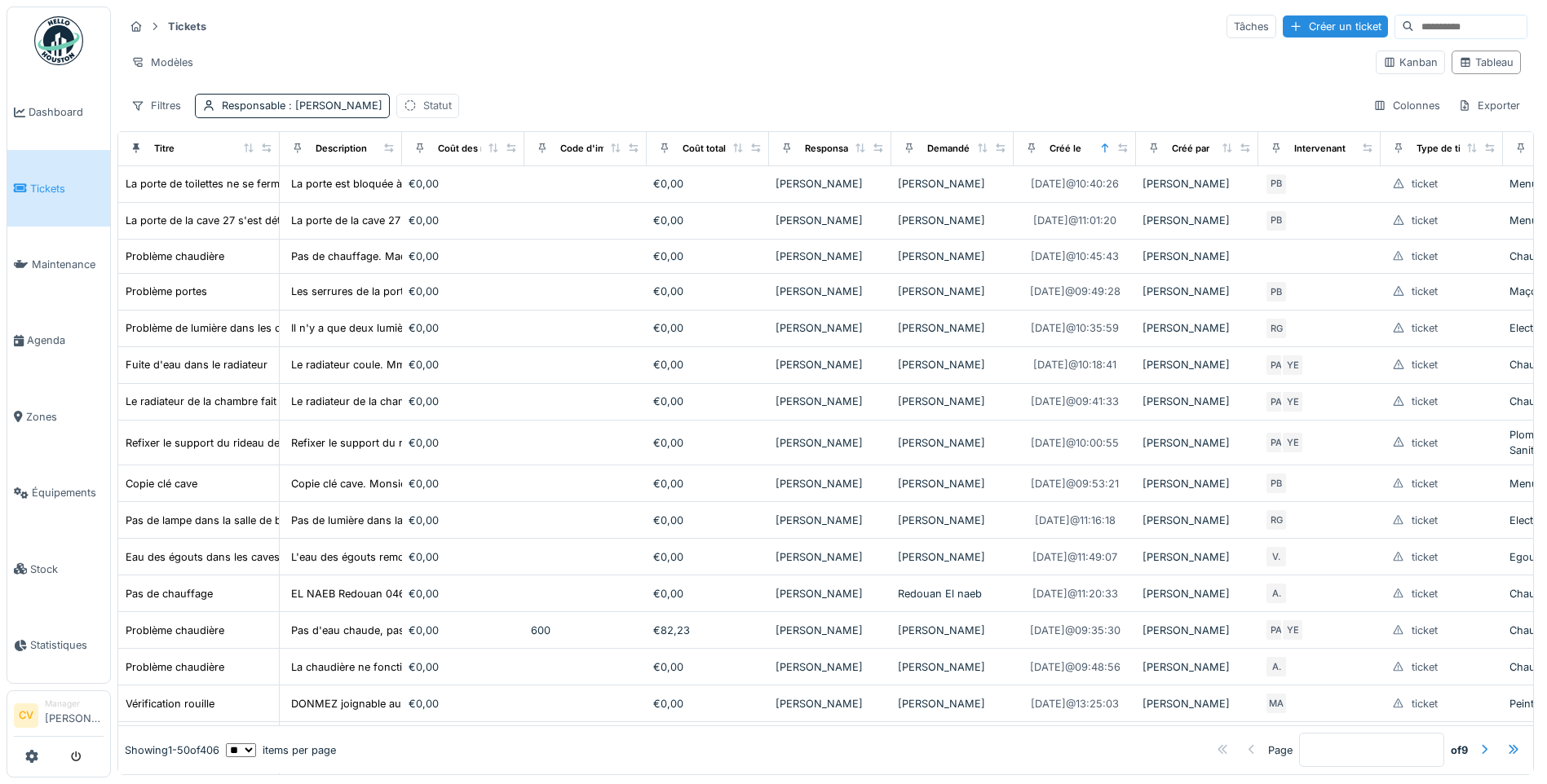
click at [459, 116] on div "Statut" at bounding box center [428, 105] width 63 height 23
click at [516, 182] on div "Statut" at bounding box center [501, 183] width 126 height 18
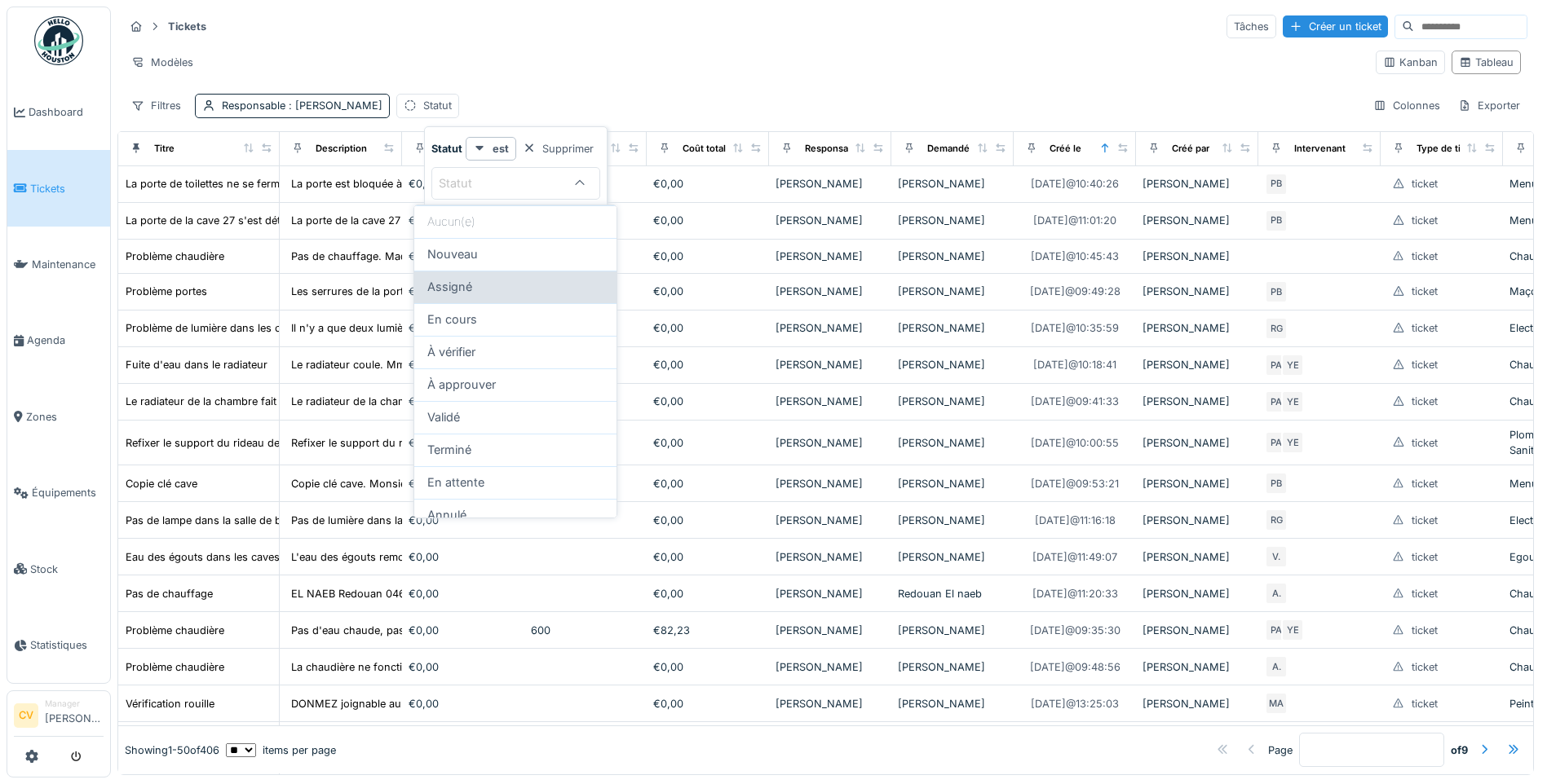
click at [509, 285] on div "Assigné" at bounding box center [516, 287] width 176 height 18
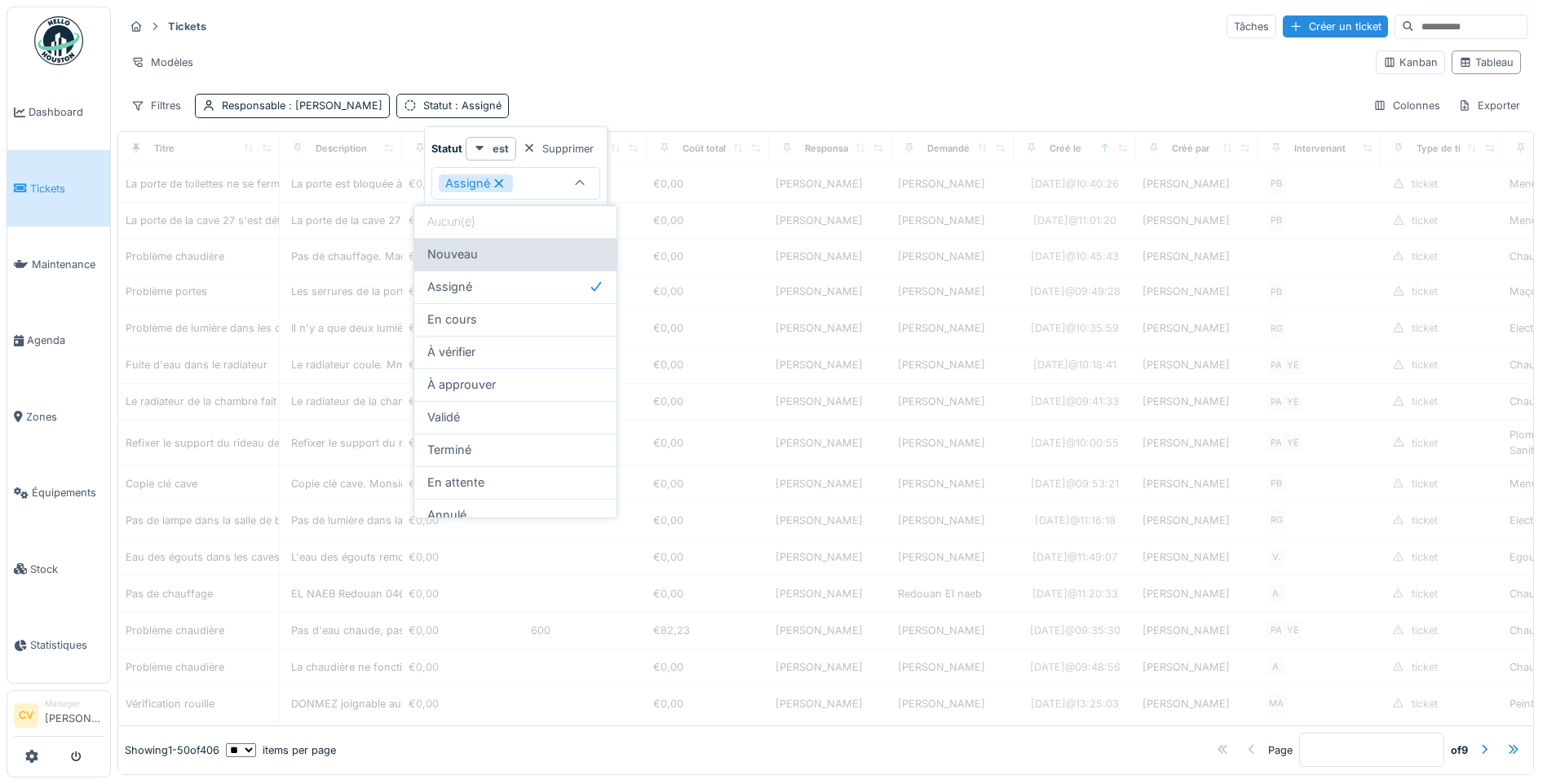
click at [511, 266] on div "Nouveau" at bounding box center [515, 254] width 202 height 32
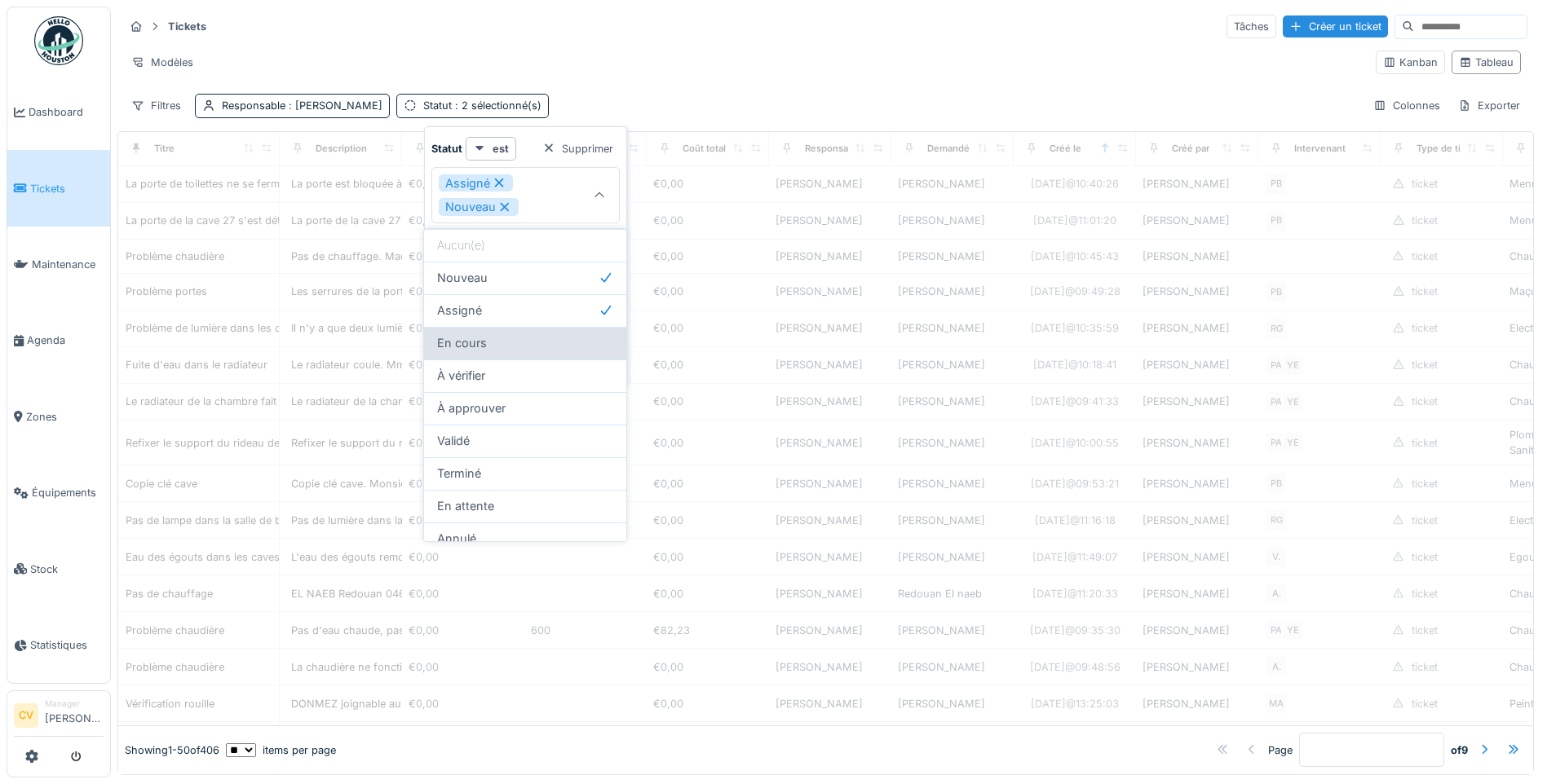
click at [499, 336] on div "En cours" at bounding box center [526, 343] width 176 height 18
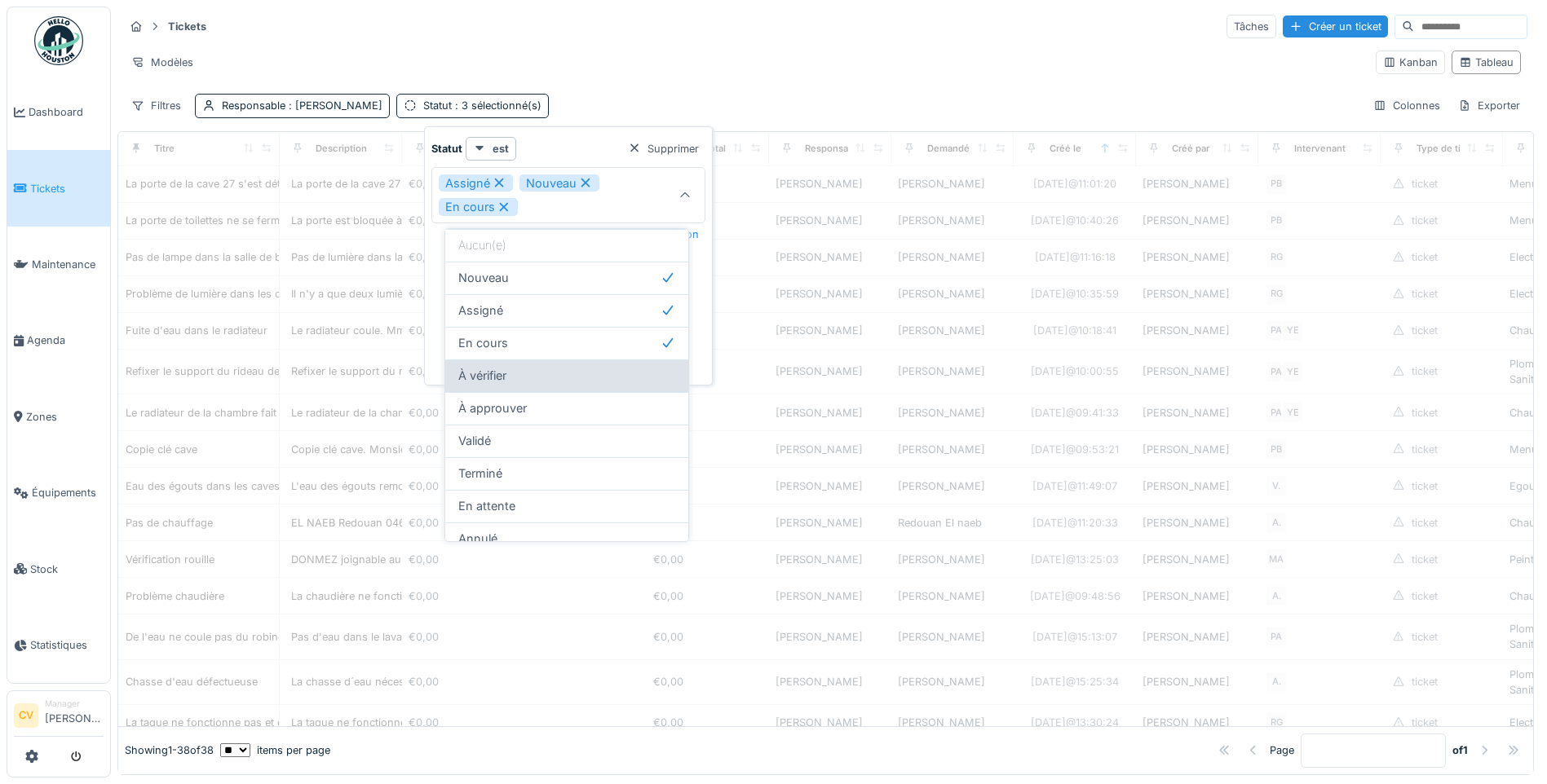
click at [543, 366] on div "À vérifier" at bounding box center [567, 375] width 243 height 32
type input "**********"
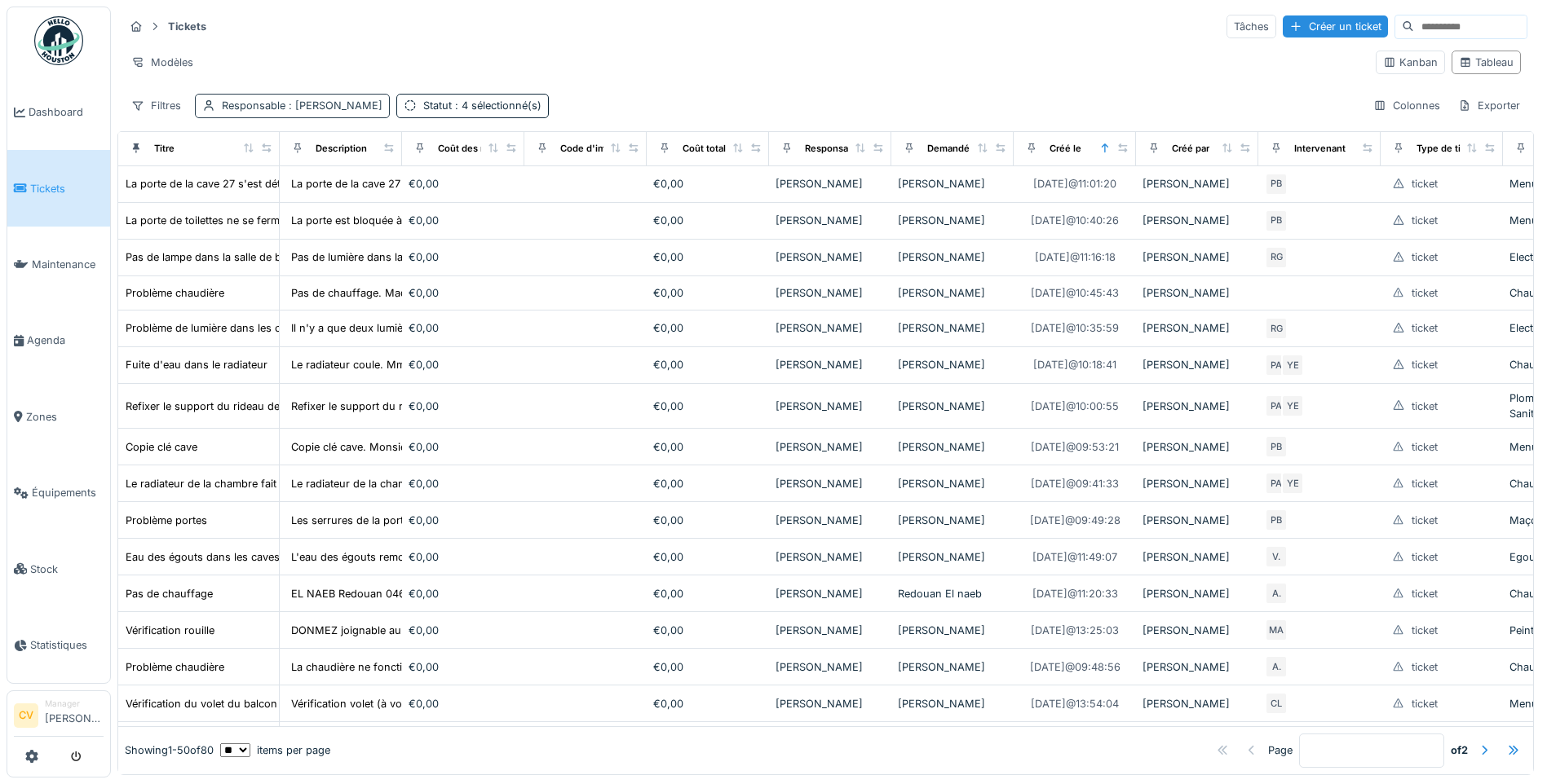
click at [383, 110] on span ": Emmanuelle Ndomandji" at bounding box center [334, 106] width 97 height 13
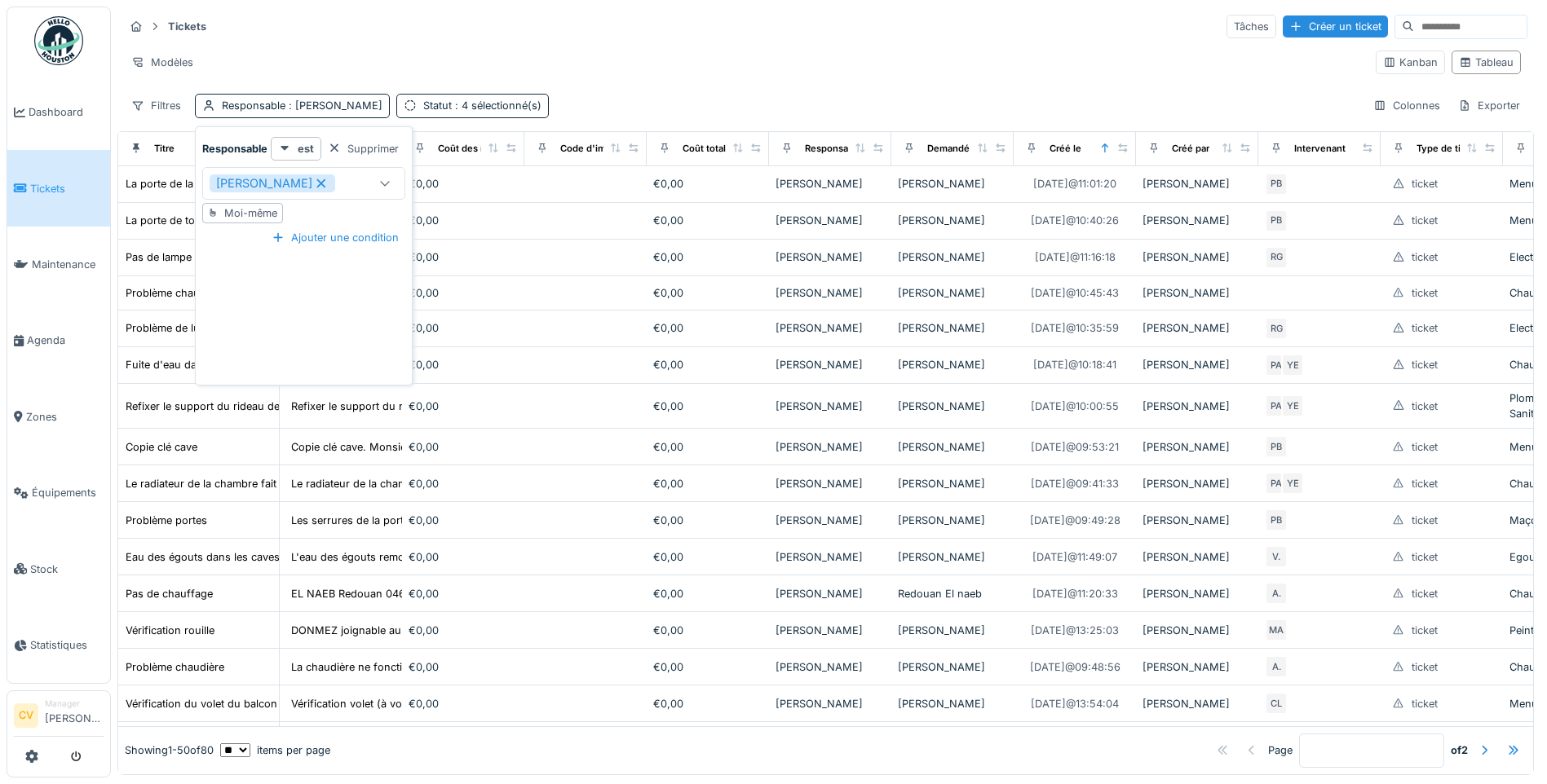
click at [329, 188] on icon at bounding box center [322, 183] width 14 height 12
click at [350, 188] on div "Responsable" at bounding box center [287, 183] width 156 height 18
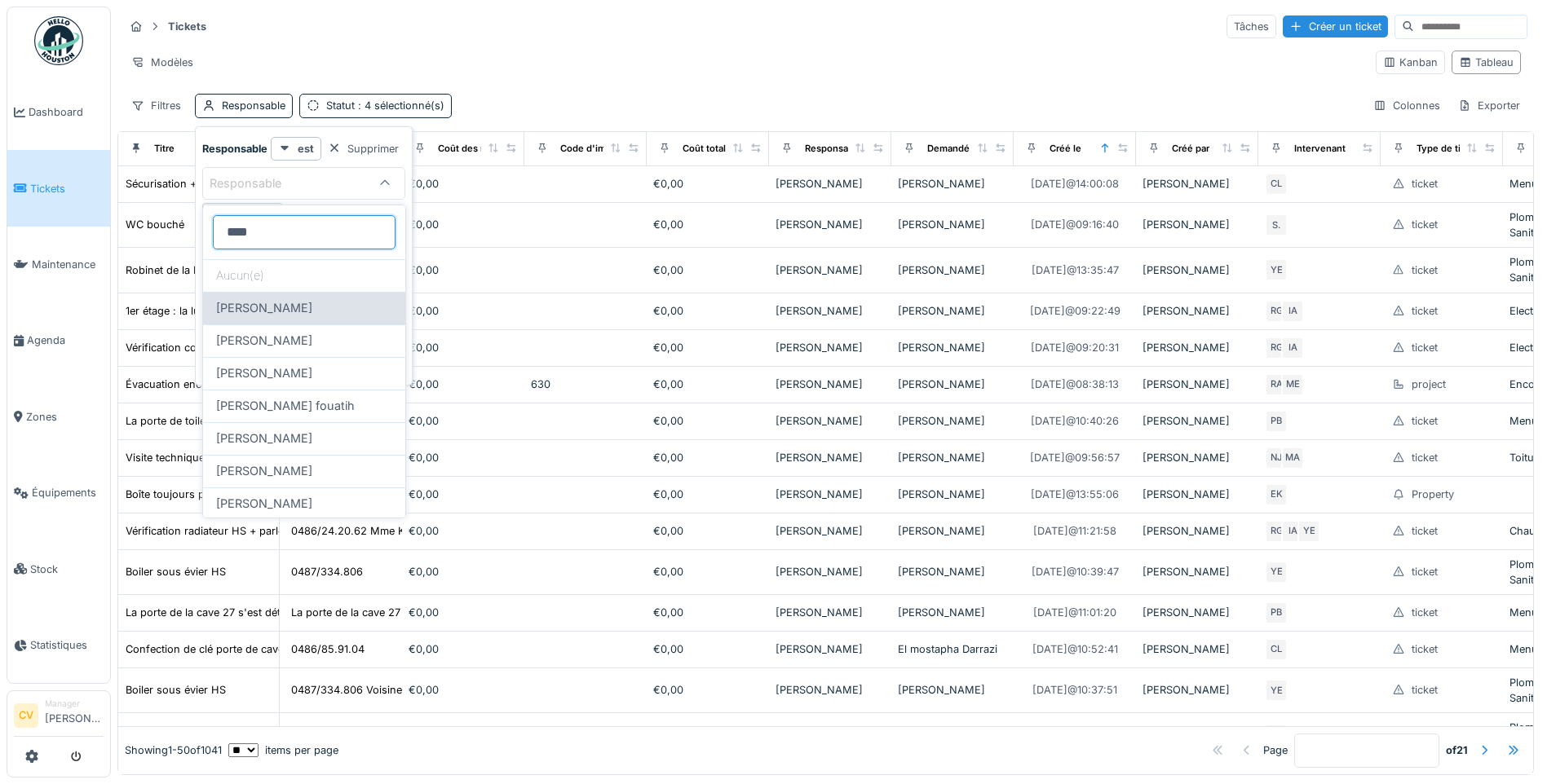
type input "****"
click at [332, 311] on div "Ahmed Belhajji" at bounding box center [305, 308] width 176 height 18
type input "****"
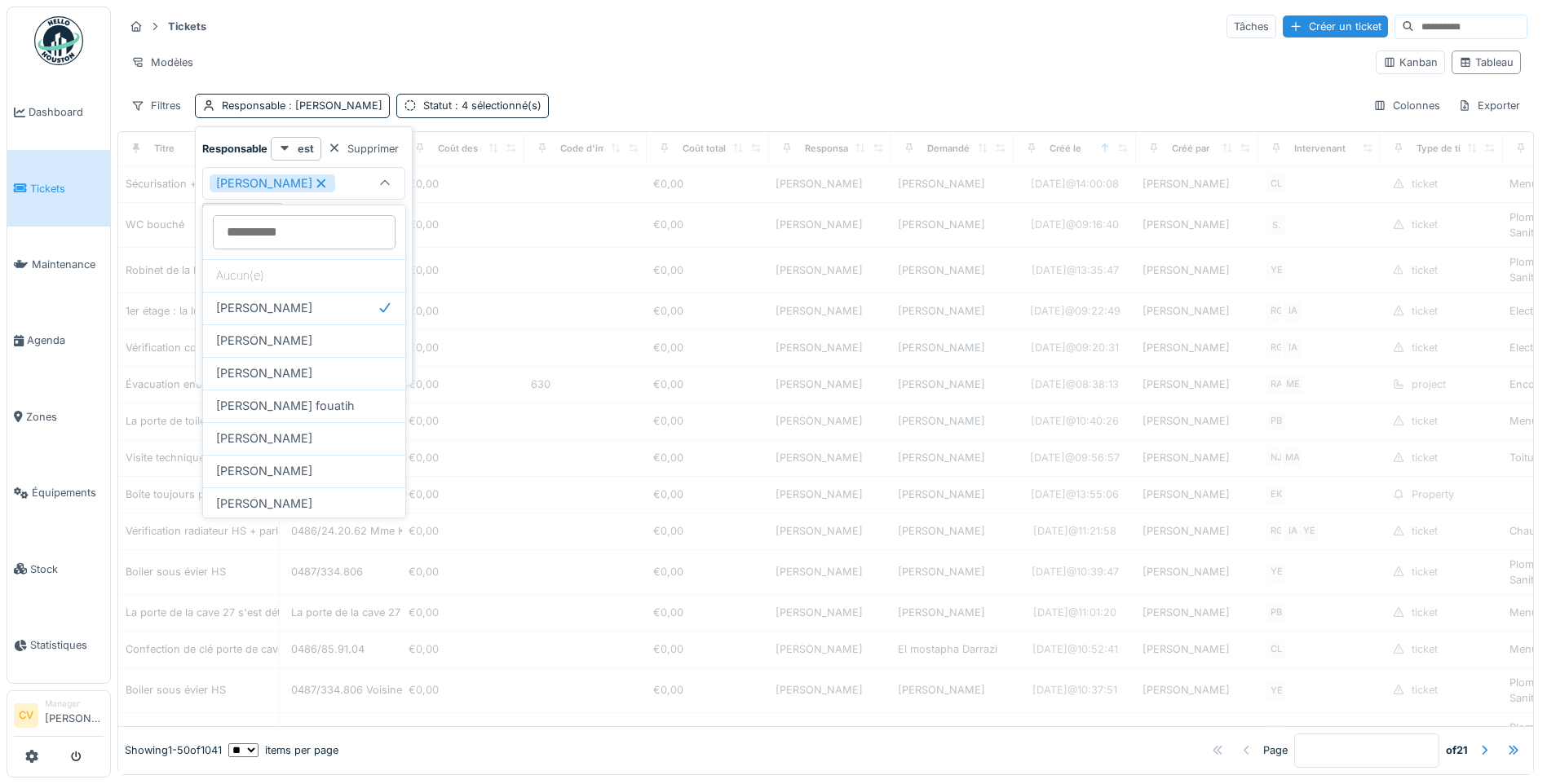
click at [542, 30] on div "Tickets Tâches Créer un ticket" at bounding box center [826, 27] width 1404 height 27
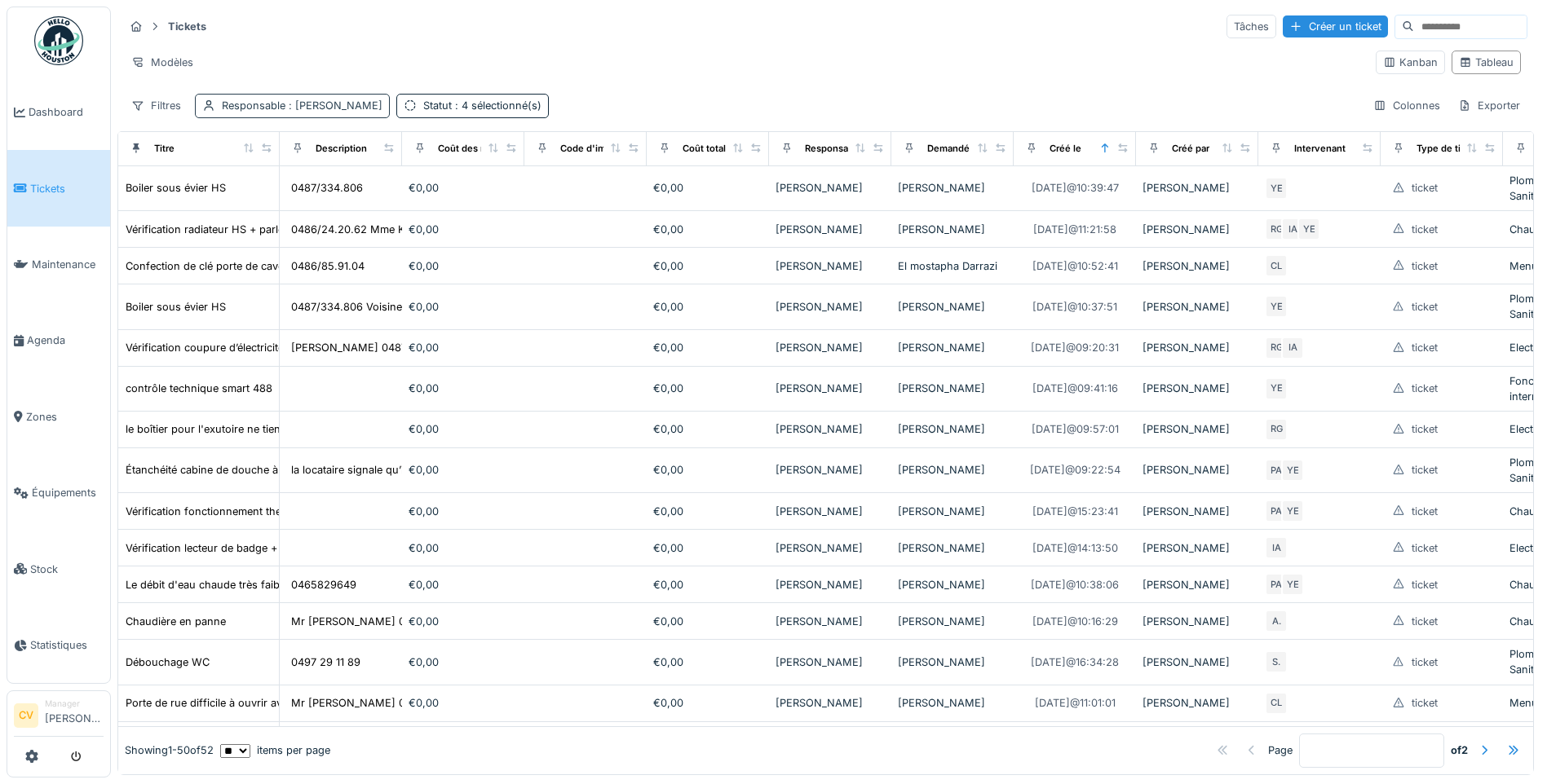
click at [357, 111] on span ": Ahmed Belhajji" at bounding box center [334, 106] width 97 height 13
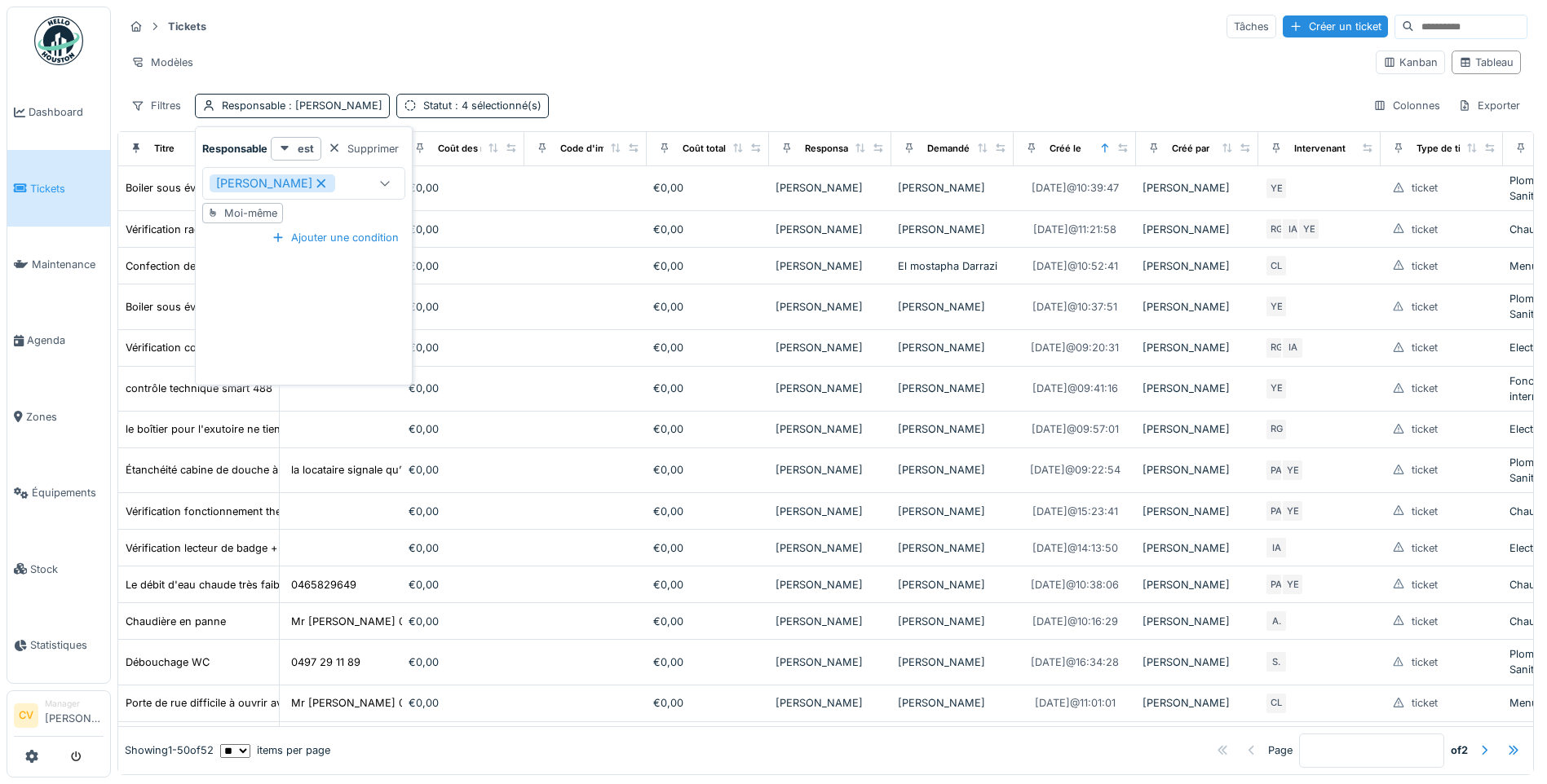
click at [314, 189] on icon at bounding box center [322, 183] width 14 height 12
click at [312, 187] on div "Ahmed Belhajji" at bounding box center [287, 183] width 156 height 18
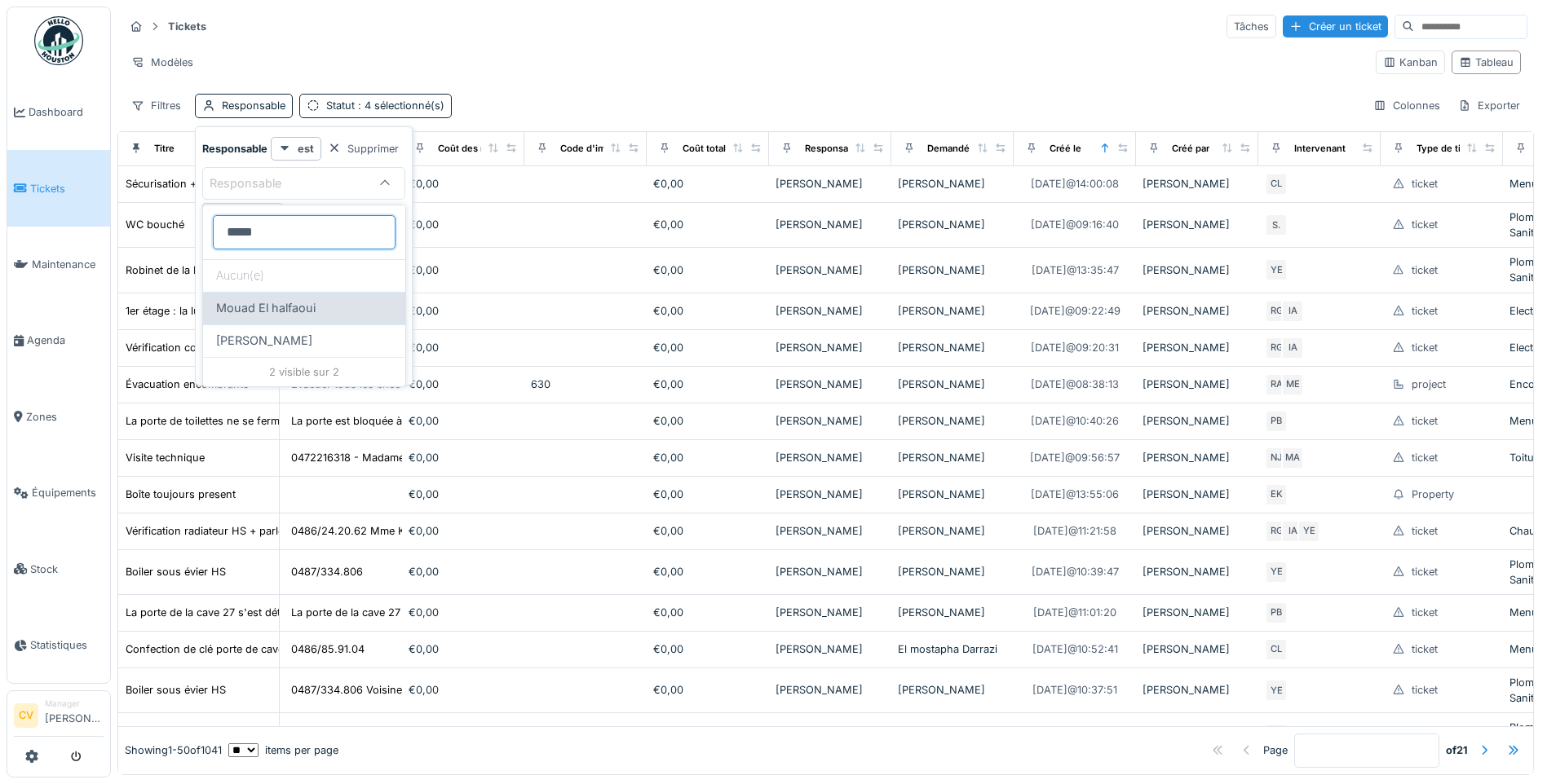
type input "*****"
click at [340, 304] on div "Mouad El halfaoui" at bounding box center [305, 308] width 176 height 18
type input "*****"
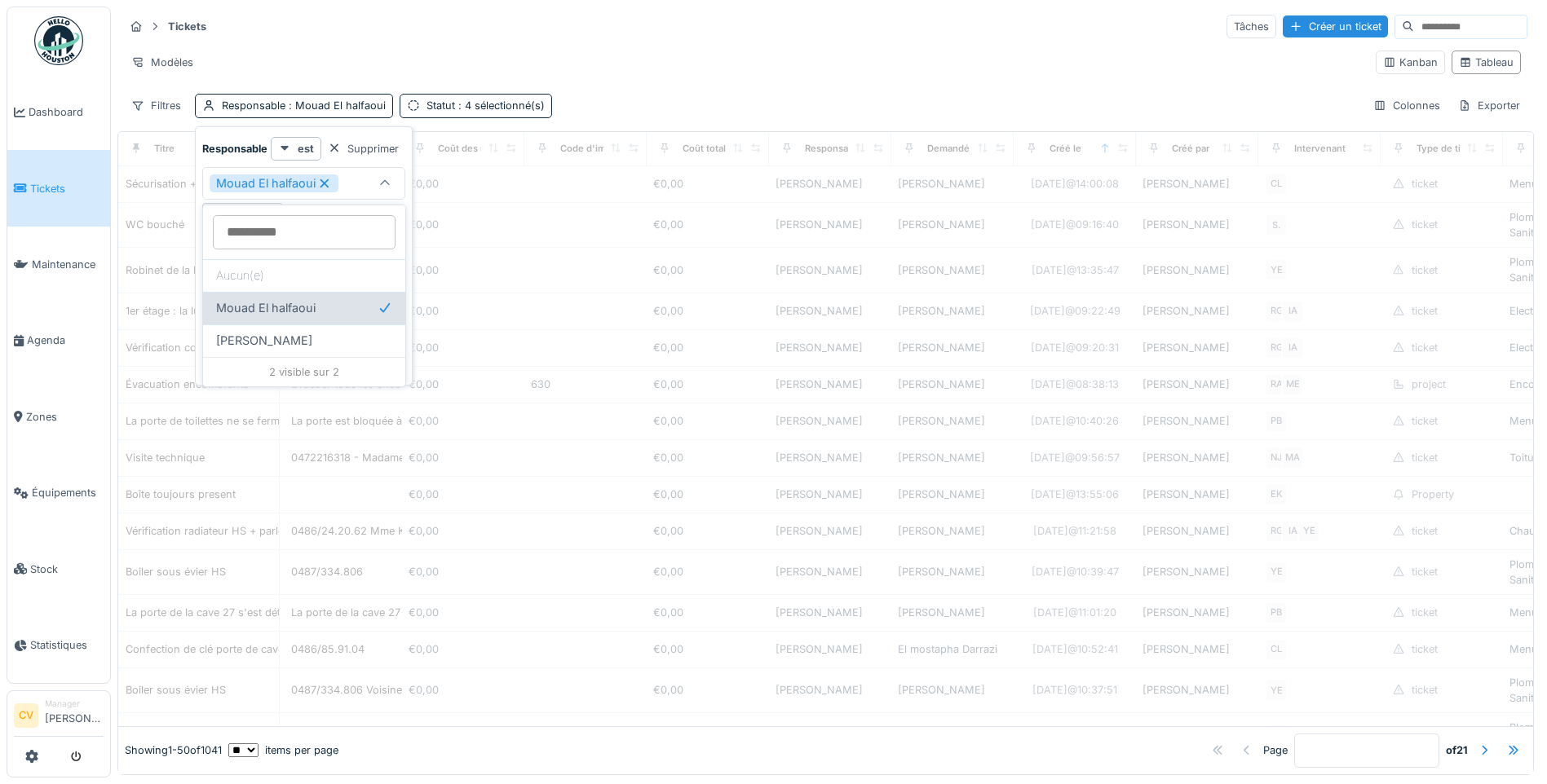
click at [326, 322] on div "Mouad El halfaoui" at bounding box center [304, 308] width 202 height 32
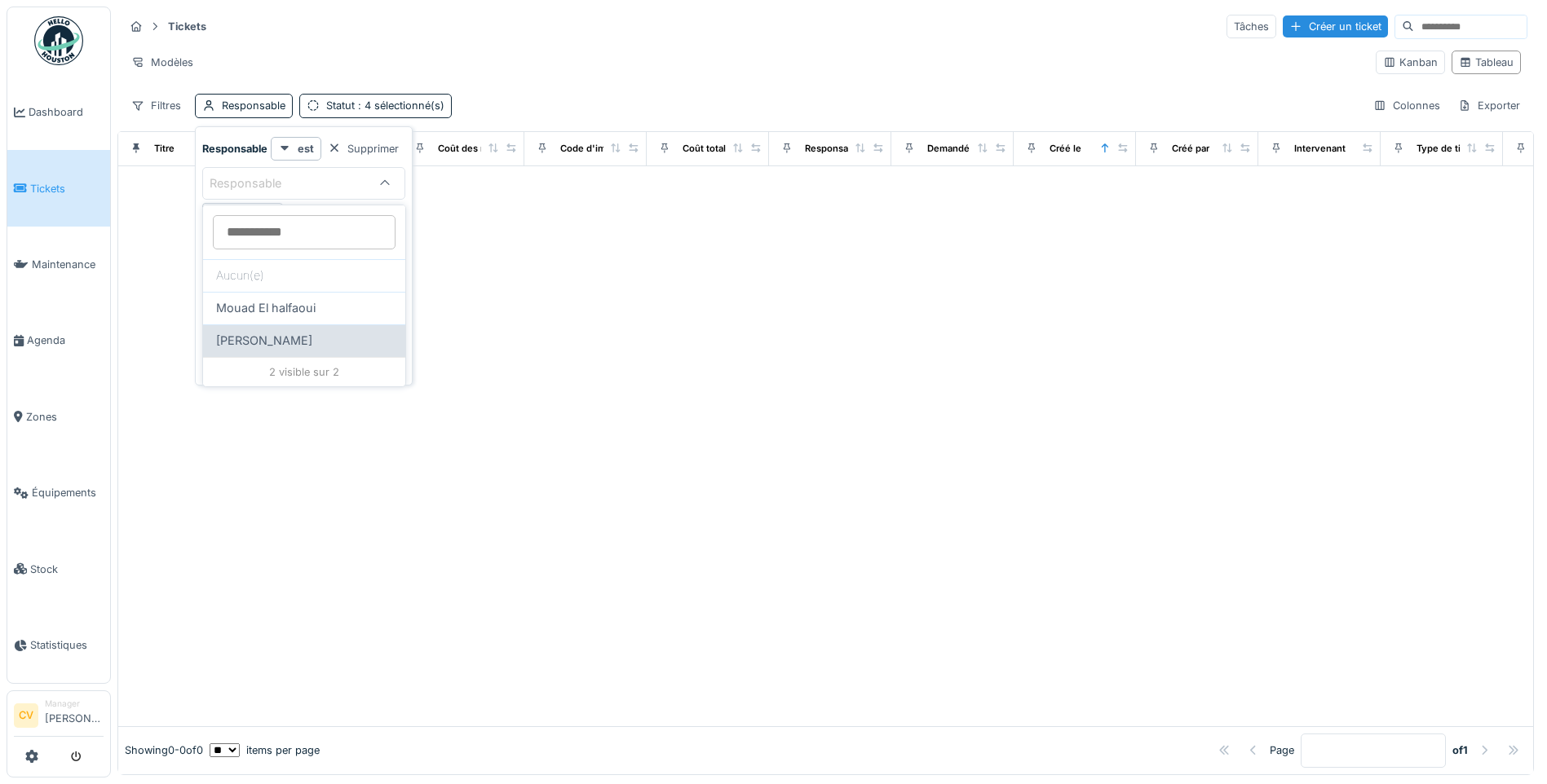
click at [302, 339] on div "Mouad Dakir" at bounding box center [305, 341] width 176 height 18
type input "*****"
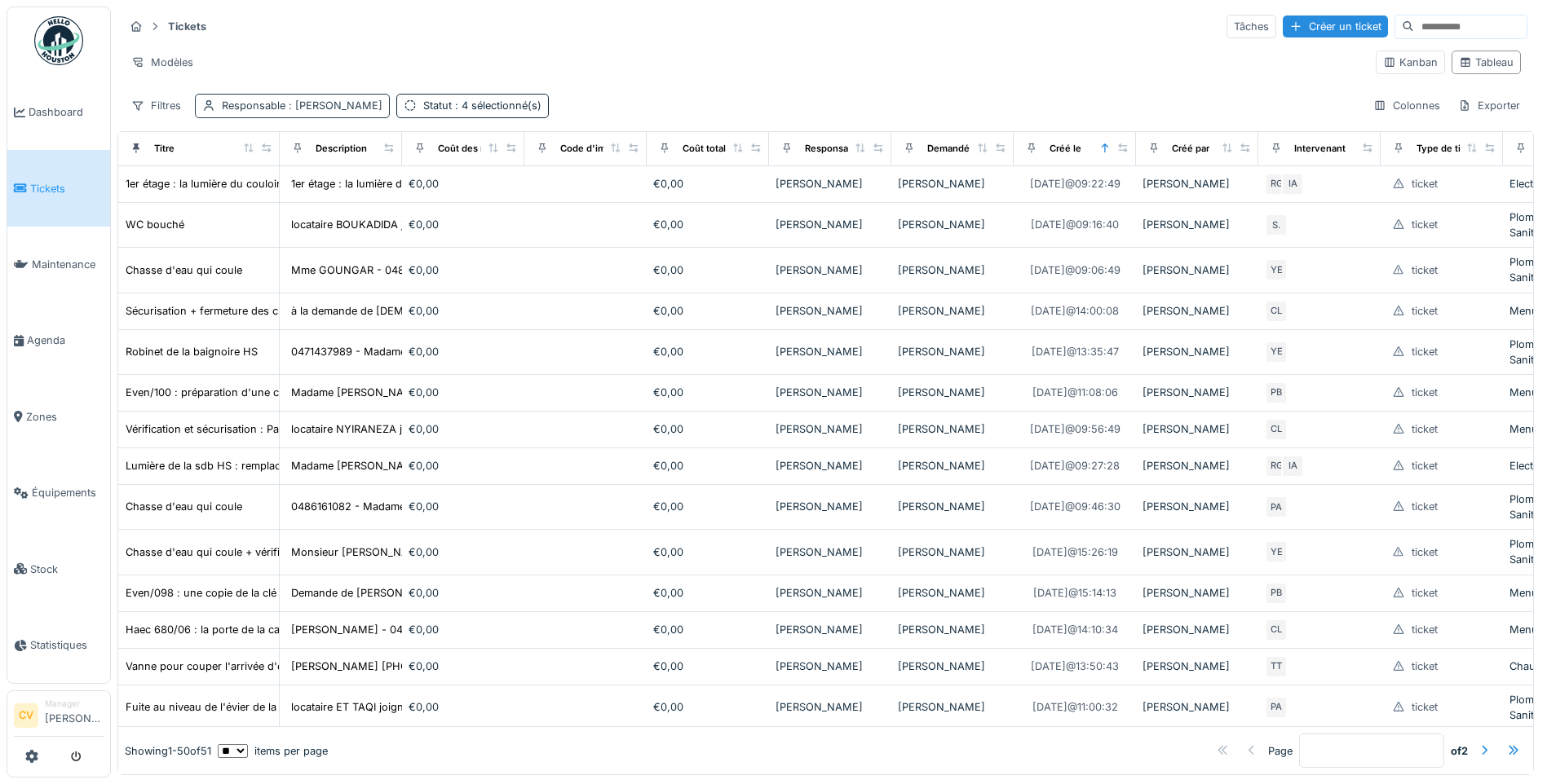
drag, startPoint x: 299, startPoint y: 118, endPoint x: 305, endPoint y: 109, distance: 10.8
click at [299, 118] on div "Responsable : Mouad Dakir" at bounding box center [292, 105] width 195 height 23
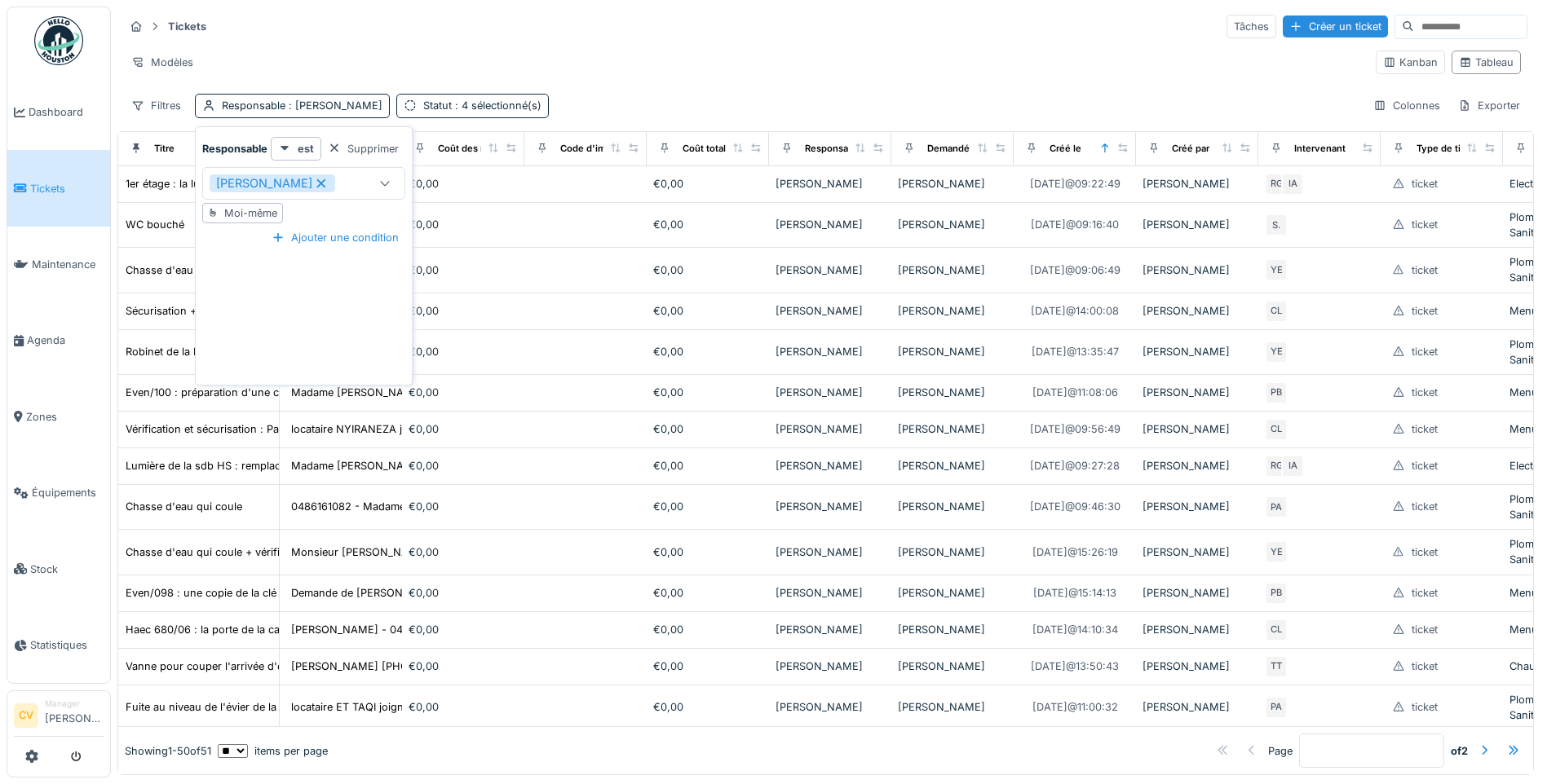
click at [314, 184] on icon at bounding box center [322, 183] width 14 height 12
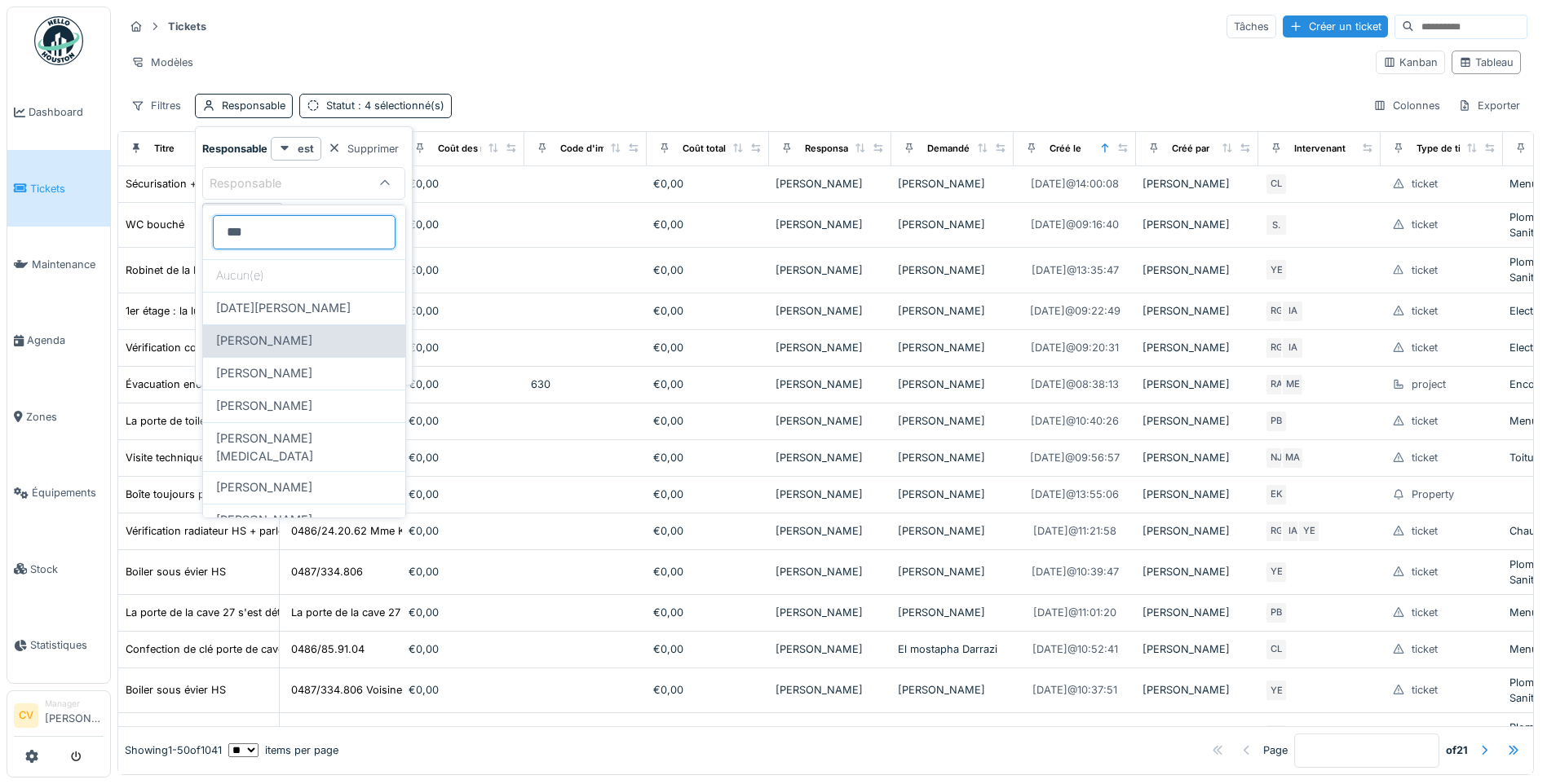
type input "***"
click at [305, 339] on span "[PERSON_NAME]" at bounding box center [264, 341] width 96 height 18
type input "****"
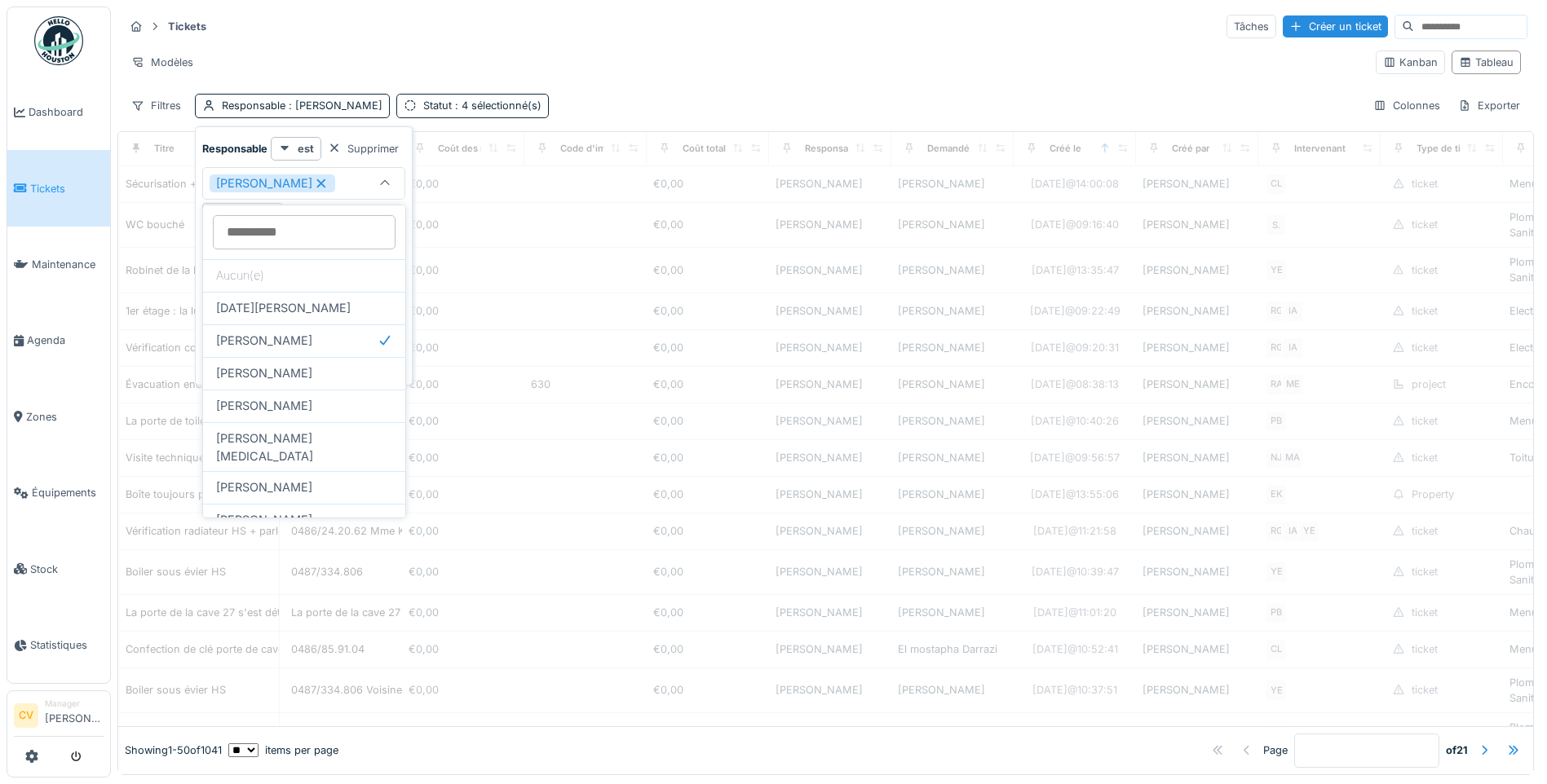
click at [618, 97] on div "Filtres Responsable : Charlotte Verstappen Statut : 4 sélectionné(s) Colonnes E…" at bounding box center [826, 105] width 1404 height 23
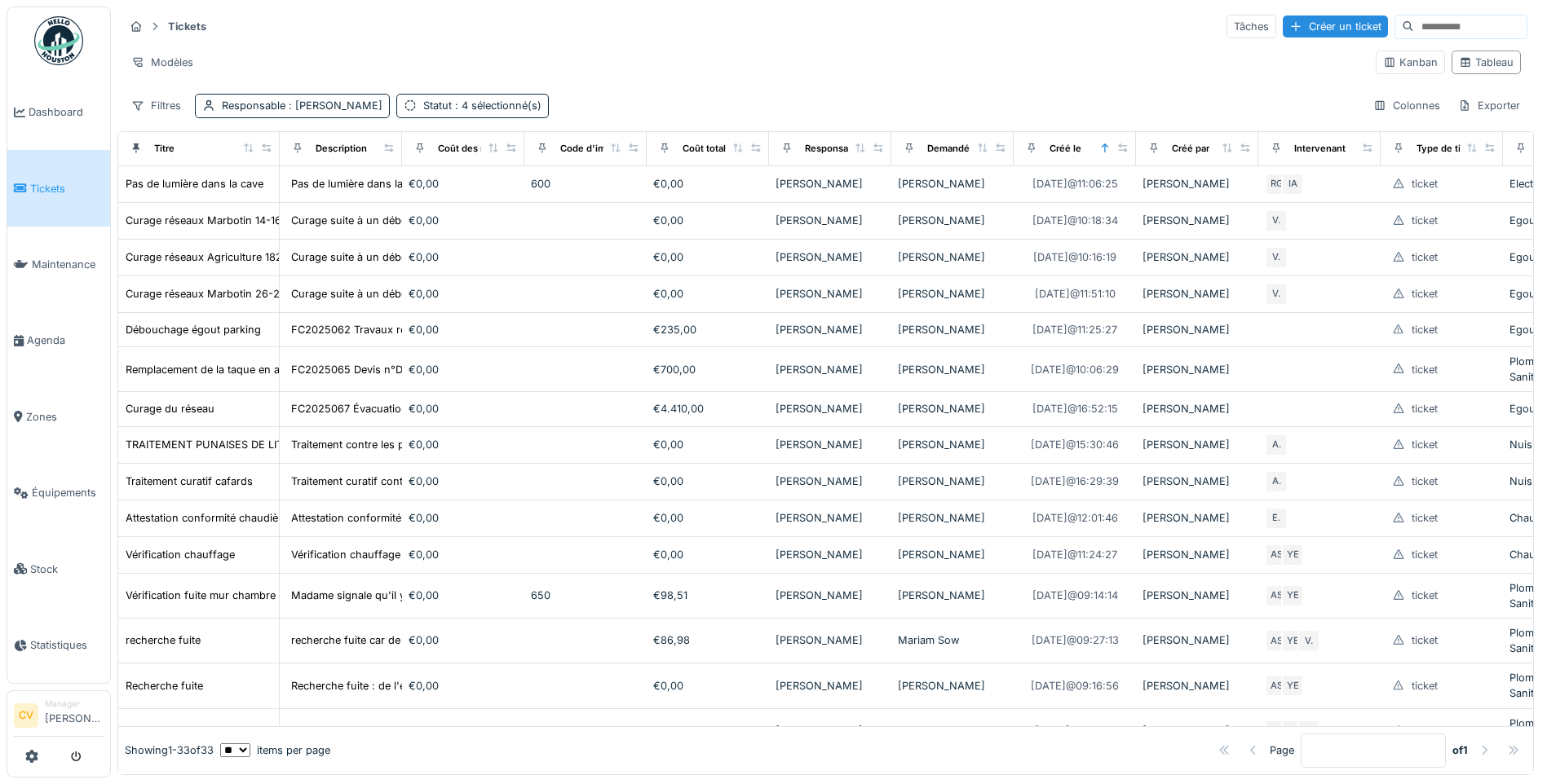
click at [76, 40] on img at bounding box center [58, 40] width 49 height 48
